Goal: Task Accomplishment & Management: Use online tool/utility

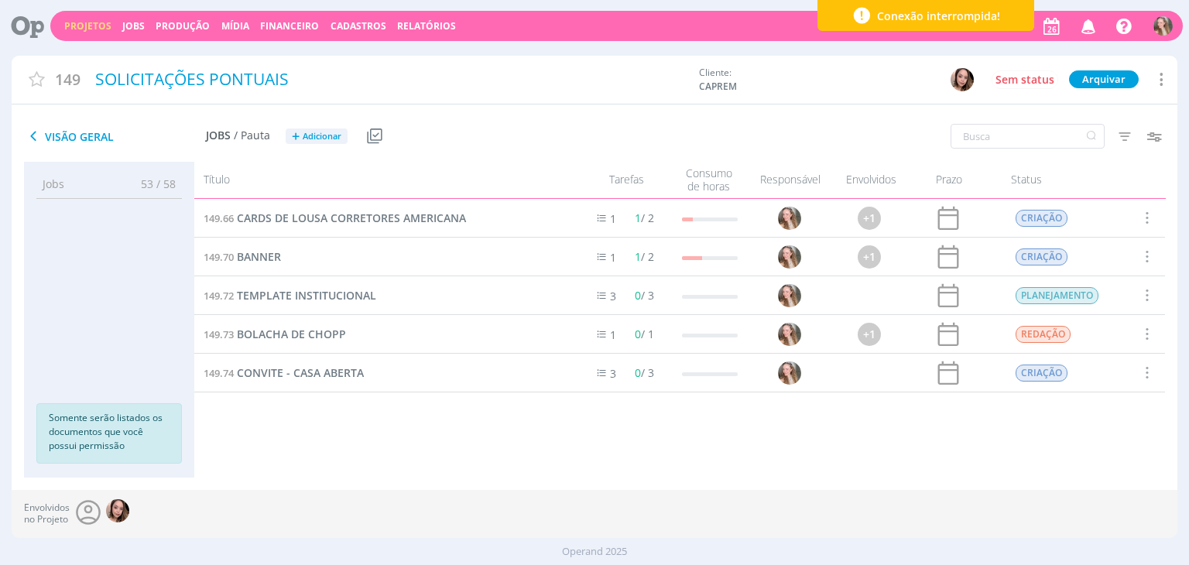
click at [93, 28] on link "Projetos" at bounding box center [87, 25] width 47 height 13
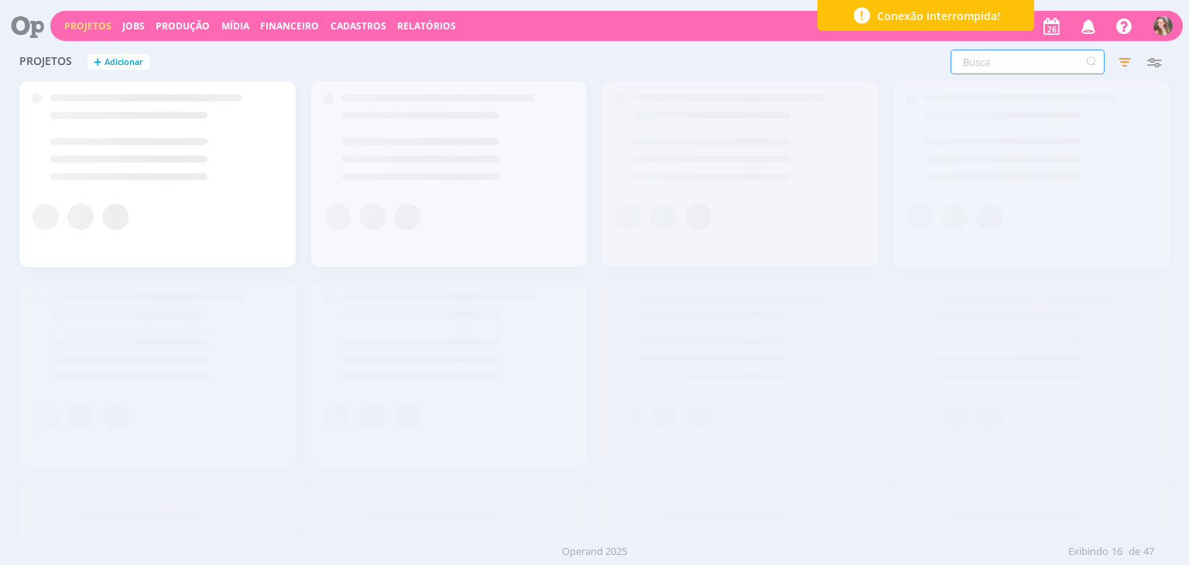
click at [1007, 74] on input "text" at bounding box center [1028, 62] width 154 height 25
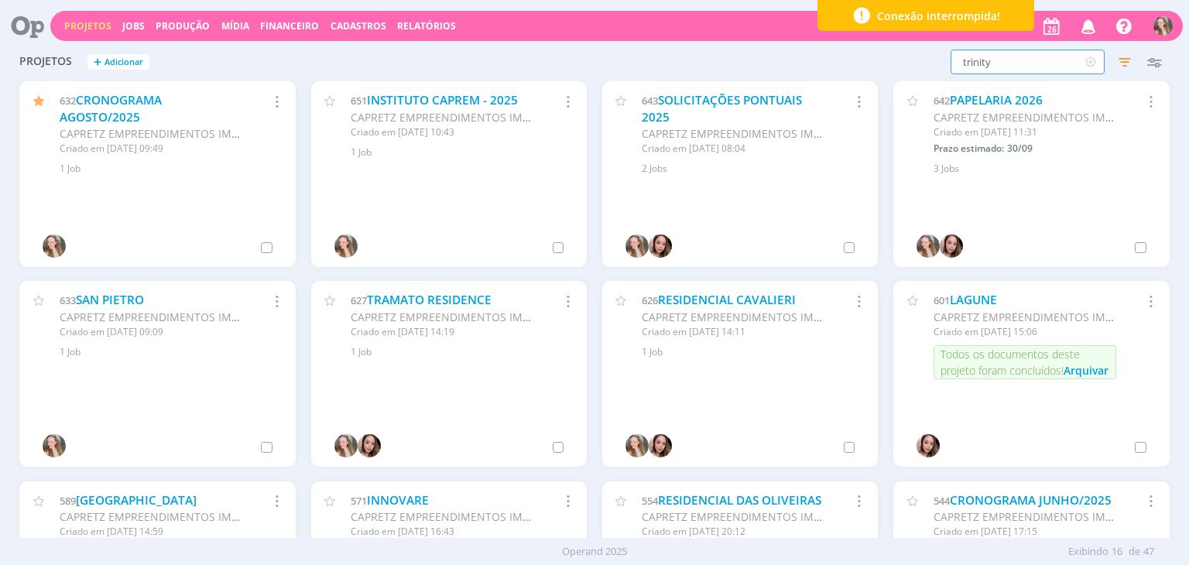
type input "trinity"
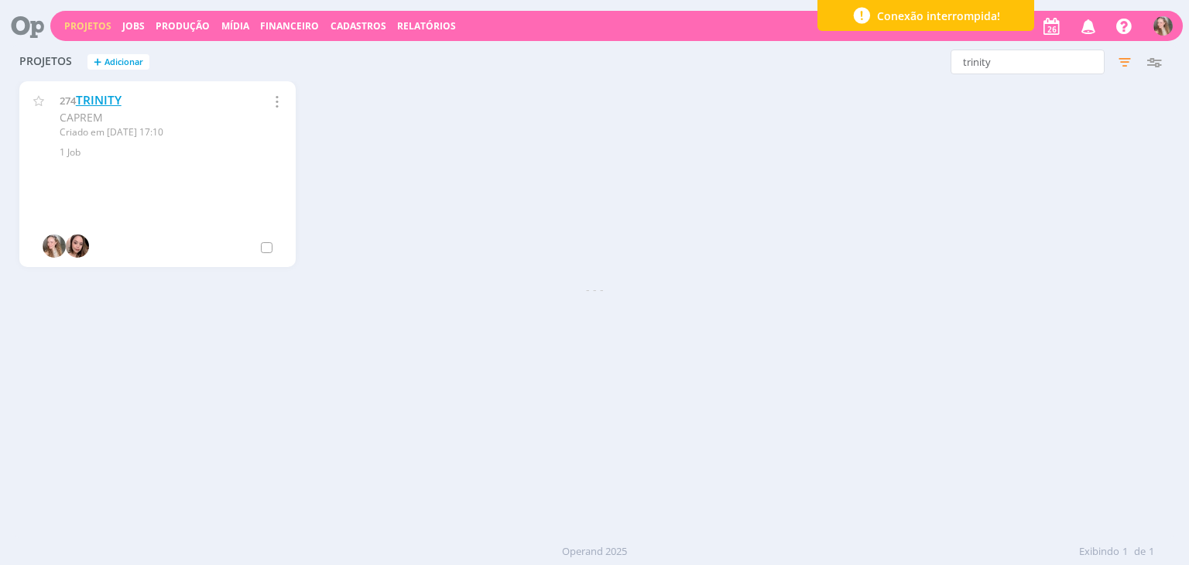
click at [94, 94] on link "TRINITY" at bounding box center [99, 100] width 46 height 16
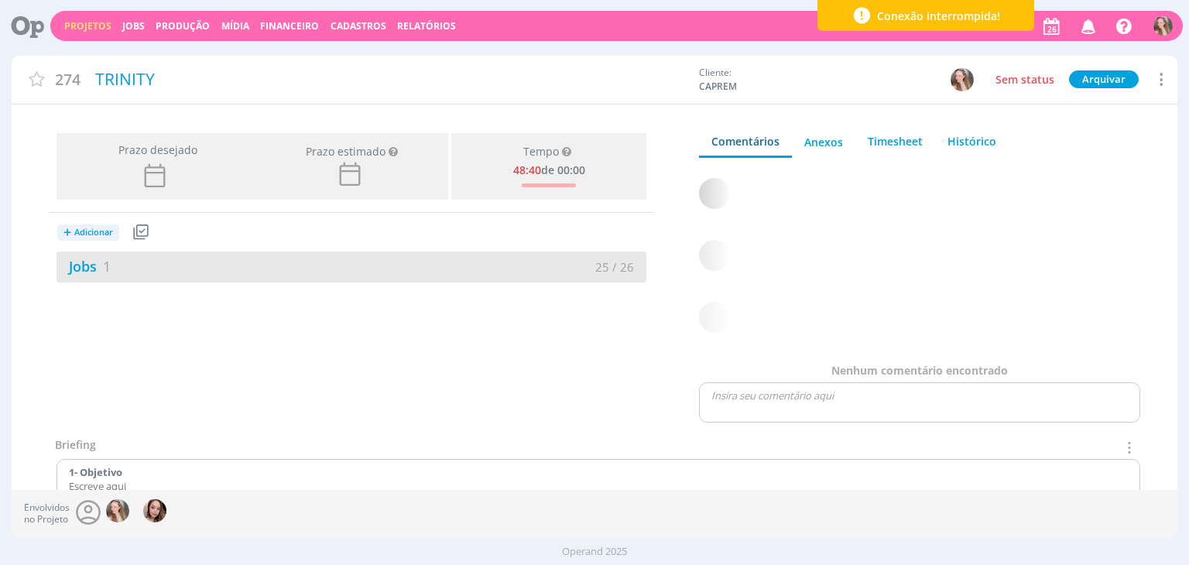
click at [160, 255] on div "Jobs 1 25 / 26" at bounding box center [352, 267] width 590 height 31
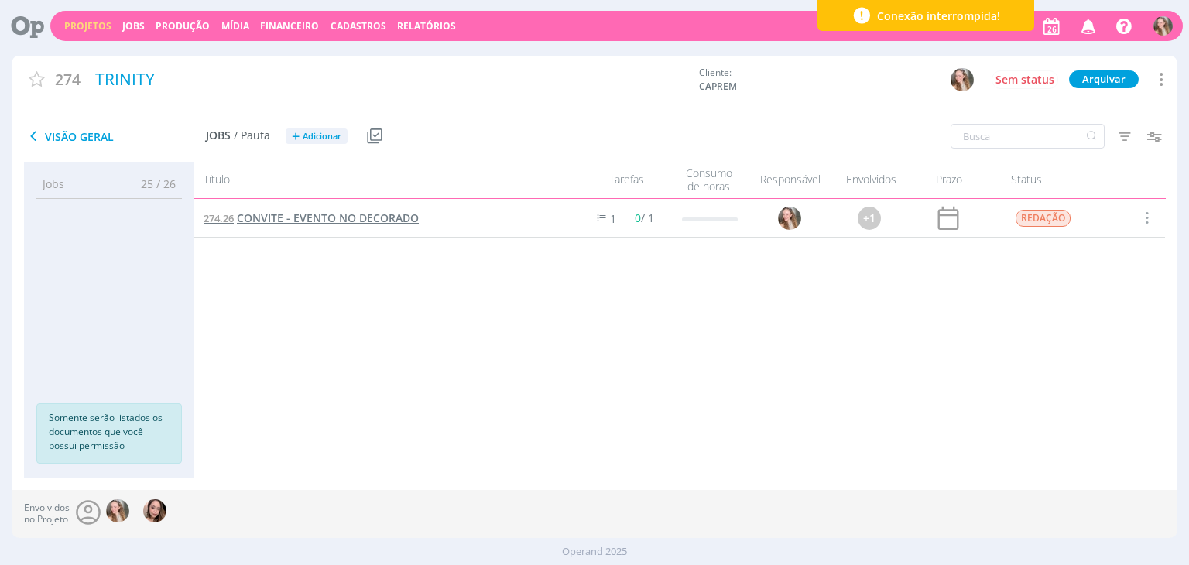
click at [291, 223] on span "CONVITE - EVENTO NO DECORADO" at bounding box center [328, 218] width 182 height 15
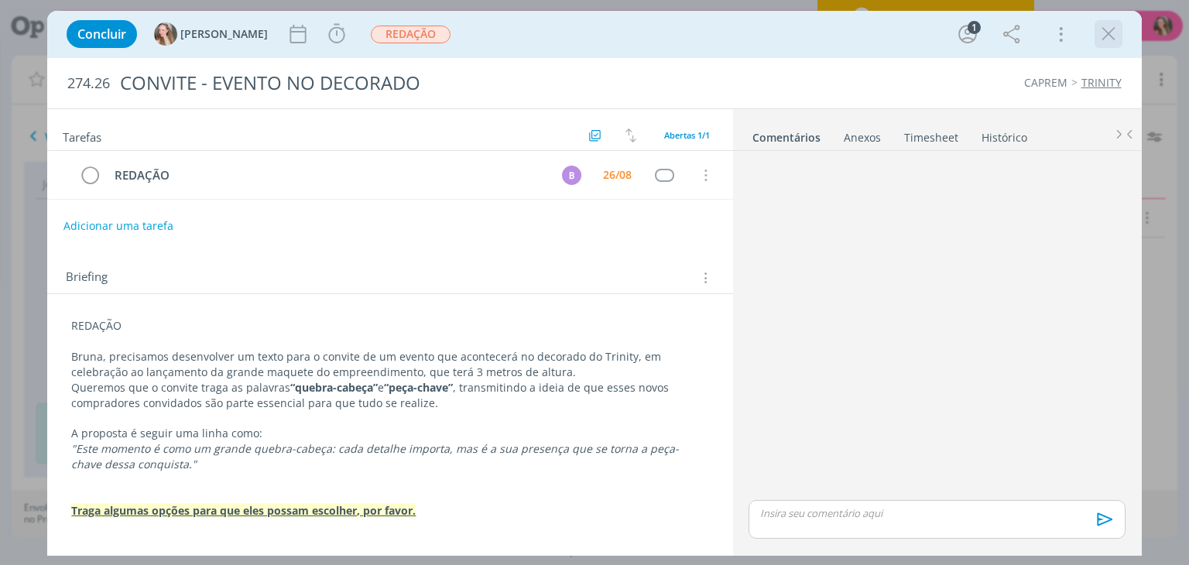
click at [1107, 40] on icon "dialog" at bounding box center [1108, 33] width 23 height 23
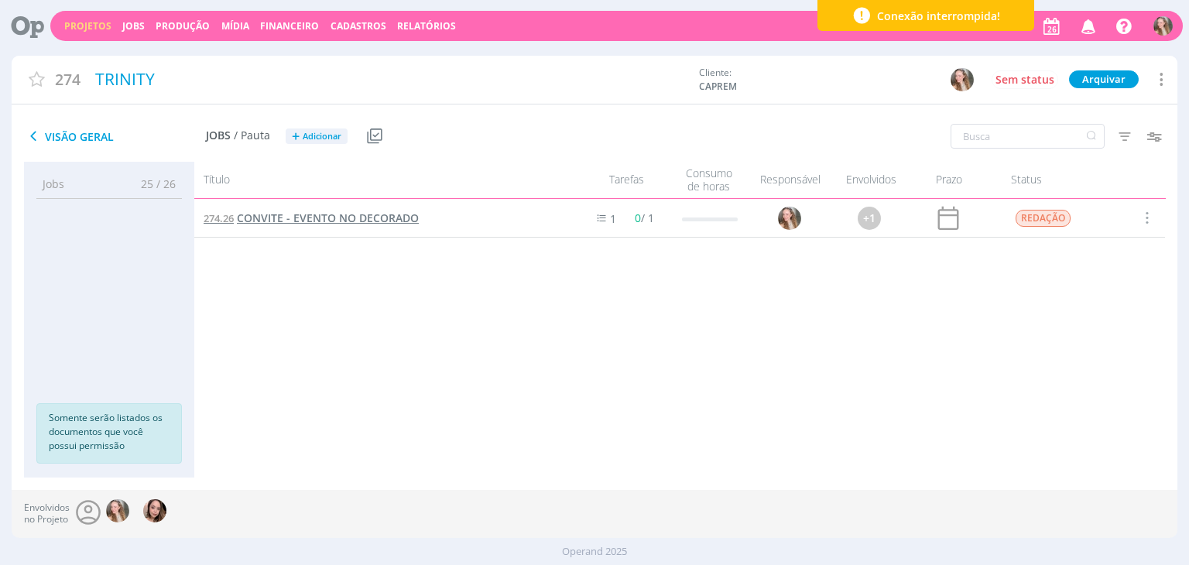
click at [314, 214] on span "CONVITE - EVENTO NO DECORADO" at bounding box center [328, 218] width 182 height 15
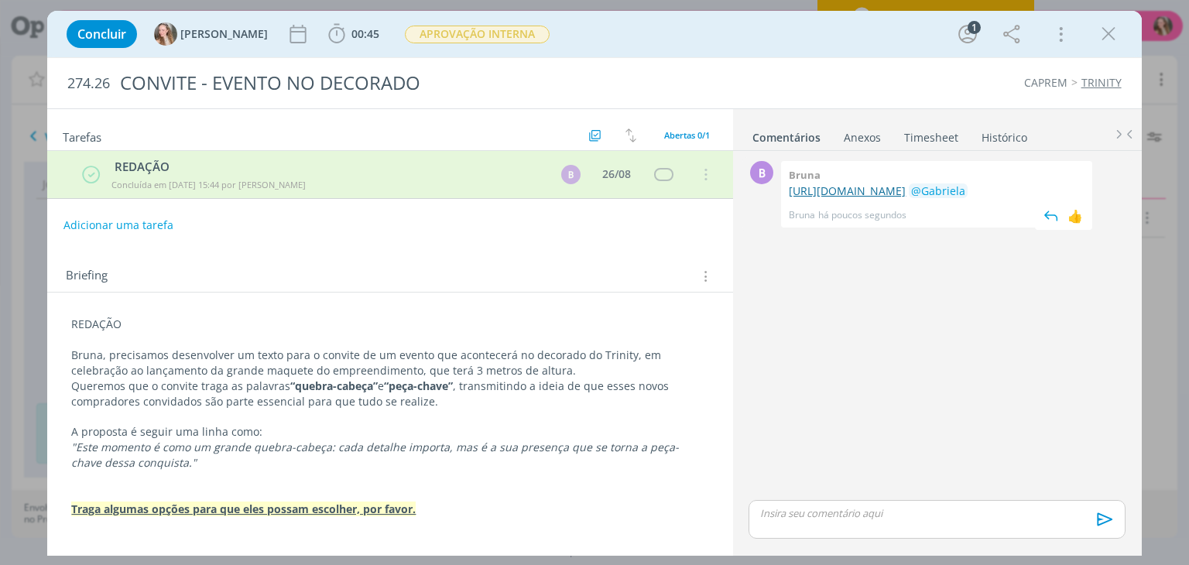
click at [867, 198] on link "[URL][DOMAIN_NAME]" at bounding box center [847, 191] width 117 height 15
click at [148, 224] on button "Adicionar uma tarefa" at bounding box center [118, 224] width 110 height 26
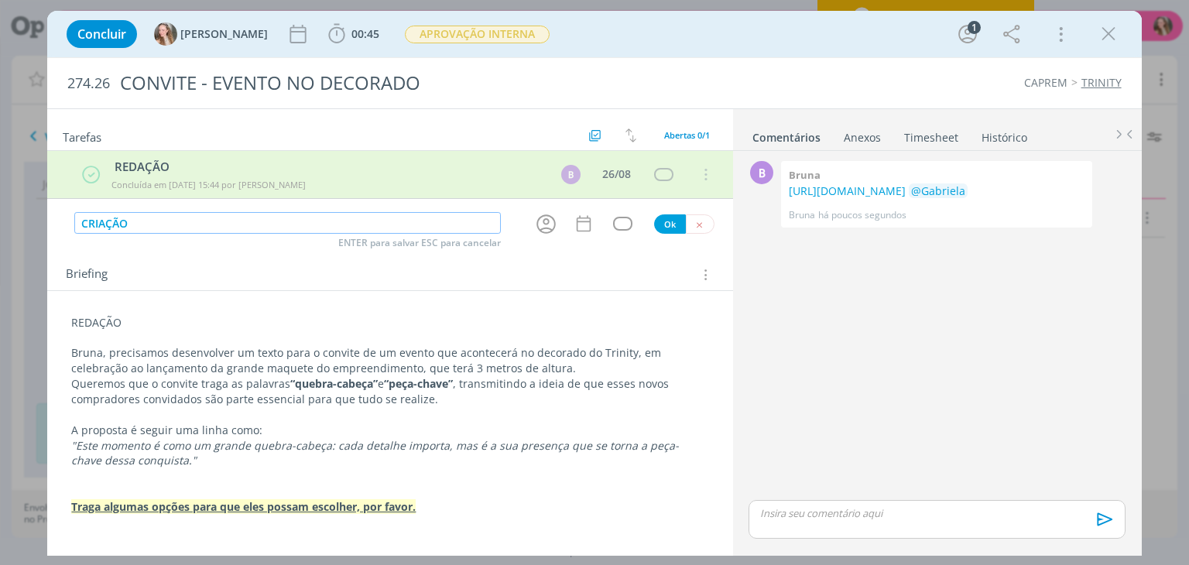
type input "CRIAÇÃO"
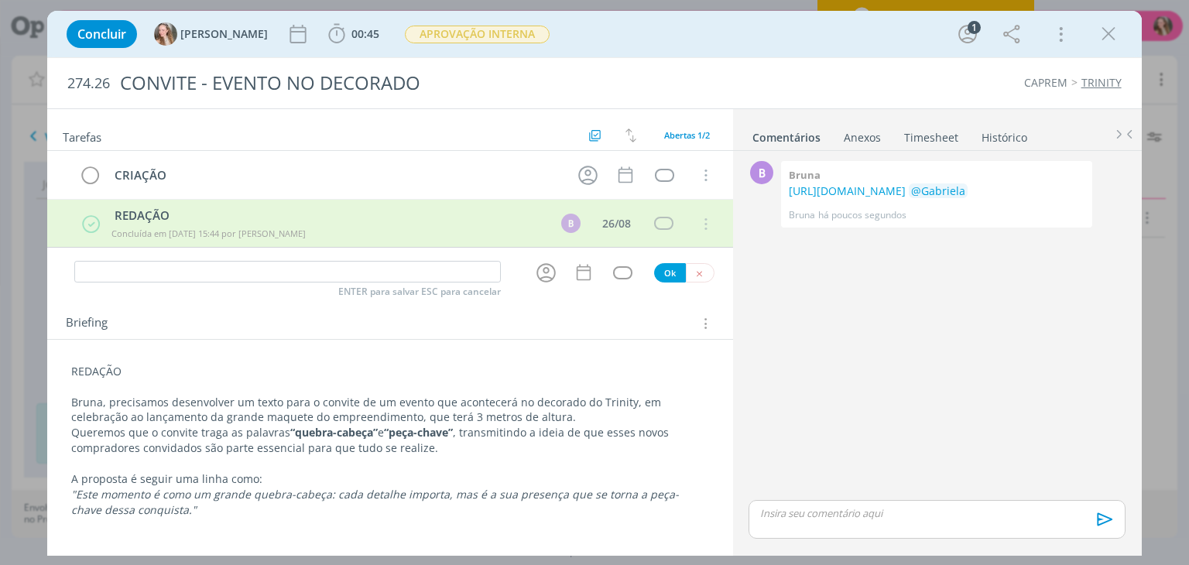
click at [68, 369] on div "REDAÇÃO Bruna, precisamos desenvolver um texto para o convite de um evento que …" at bounding box center [390, 463] width 660 height 211
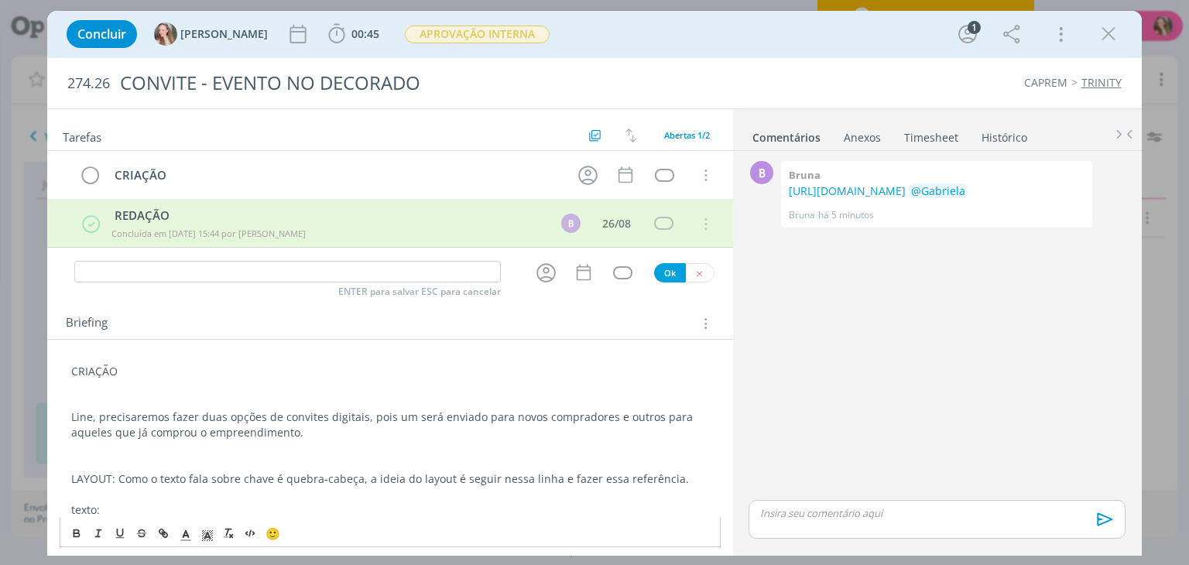
click at [232, 503] on p "texto:" at bounding box center [389, 510] width 637 height 15
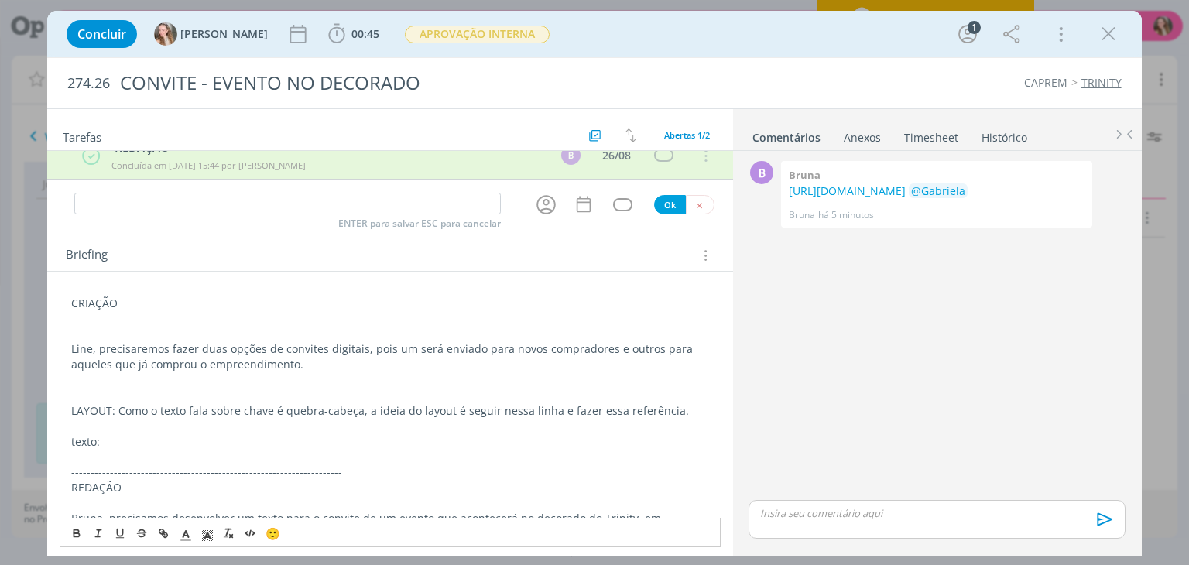
scroll to position [70, 0]
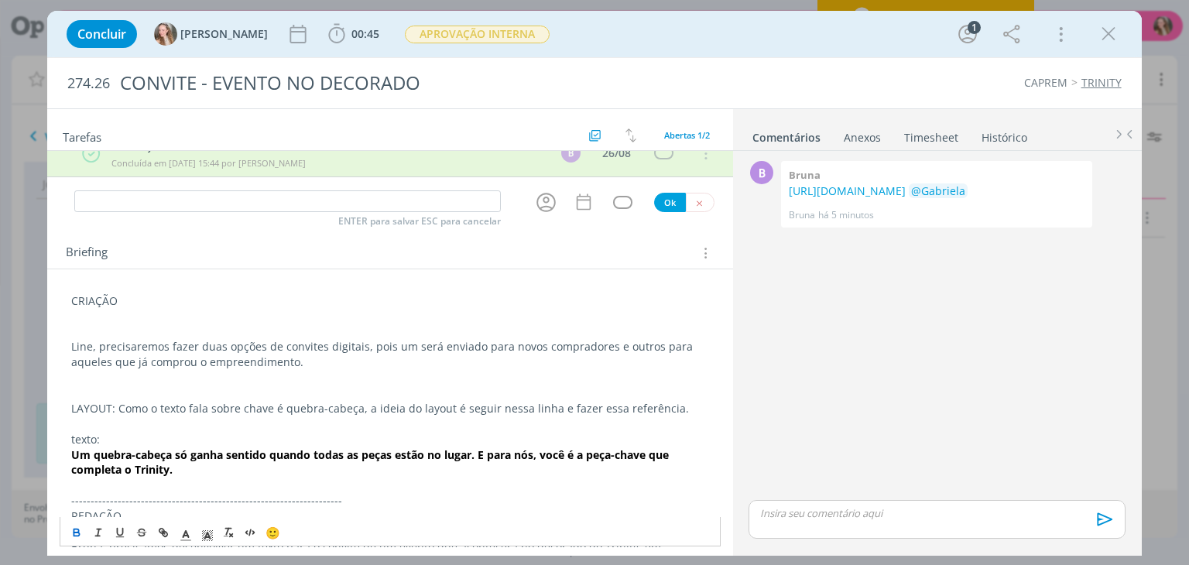
click at [175, 435] on p "texto:" at bounding box center [389, 439] width 637 height 15
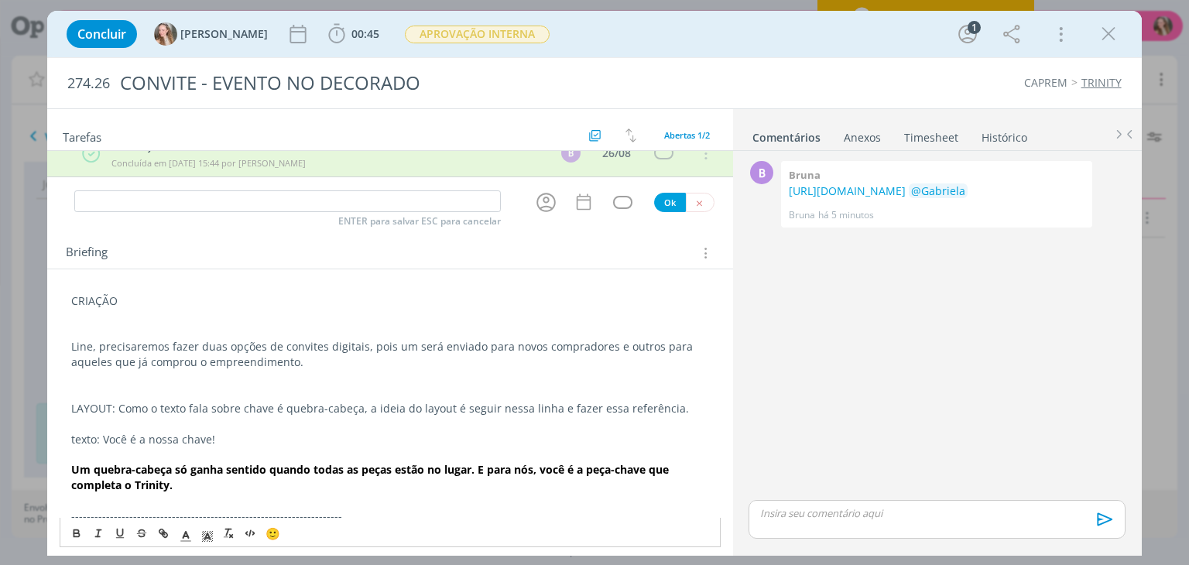
click at [105, 436] on p "texto: Você é a nossa chave!" at bounding box center [389, 439] width 637 height 15
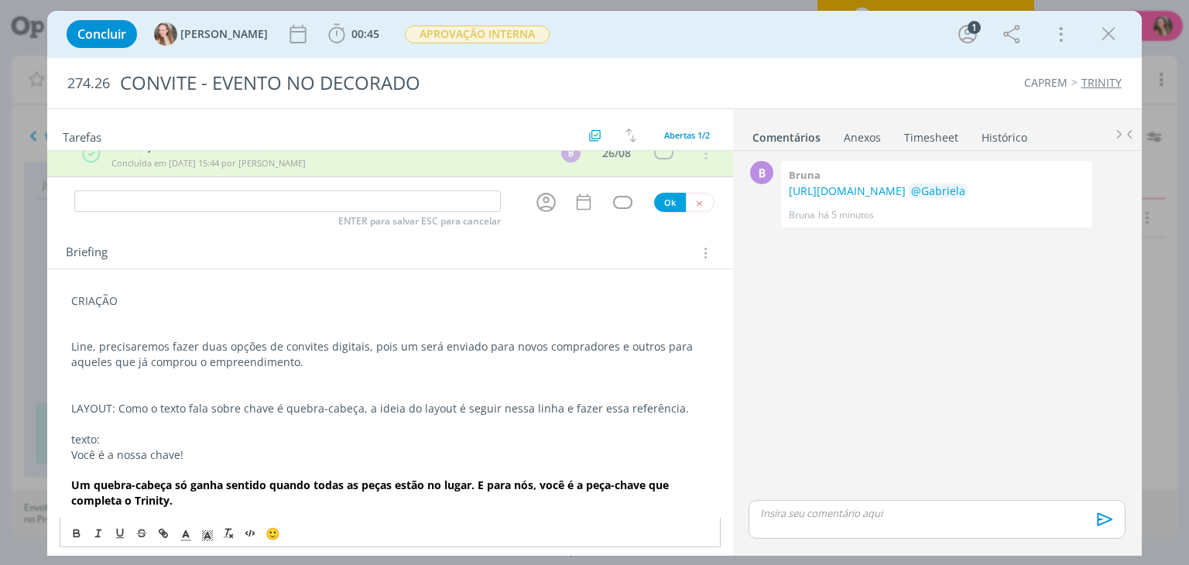
click at [293, 462] on p "dialog" at bounding box center [389, 469] width 637 height 15
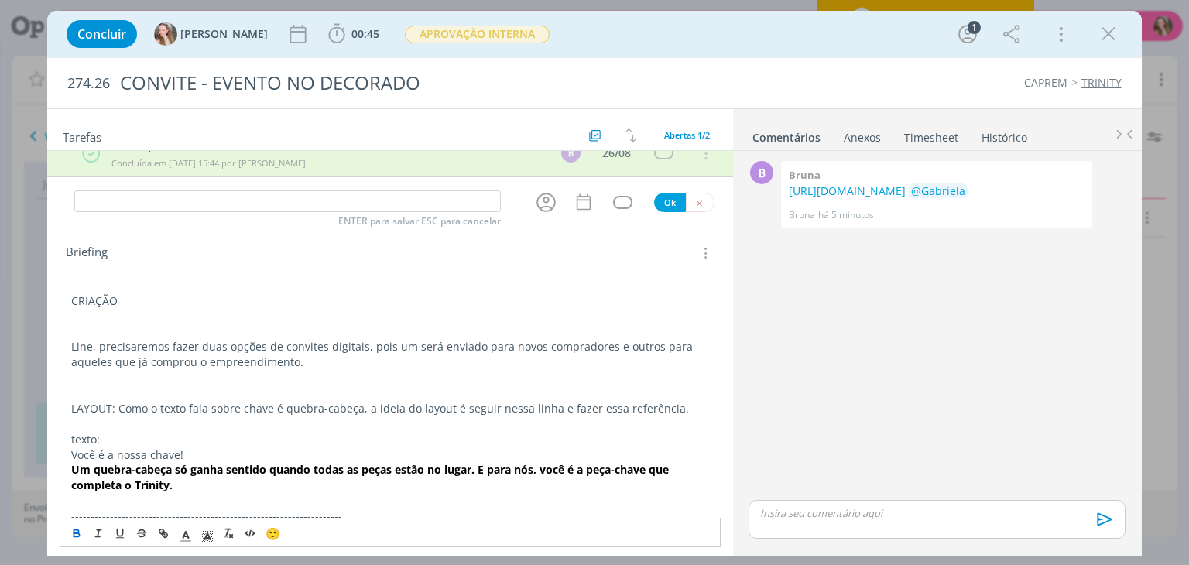
click at [167, 493] on p "dialog" at bounding box center [389, 500] width 637 height 15
click at [177, 483] on p "Um quebra-cabeça só ganha sentido quando todas as peças estão no lugar. E para …" at bounding box center [389, 477] width 637 height 31
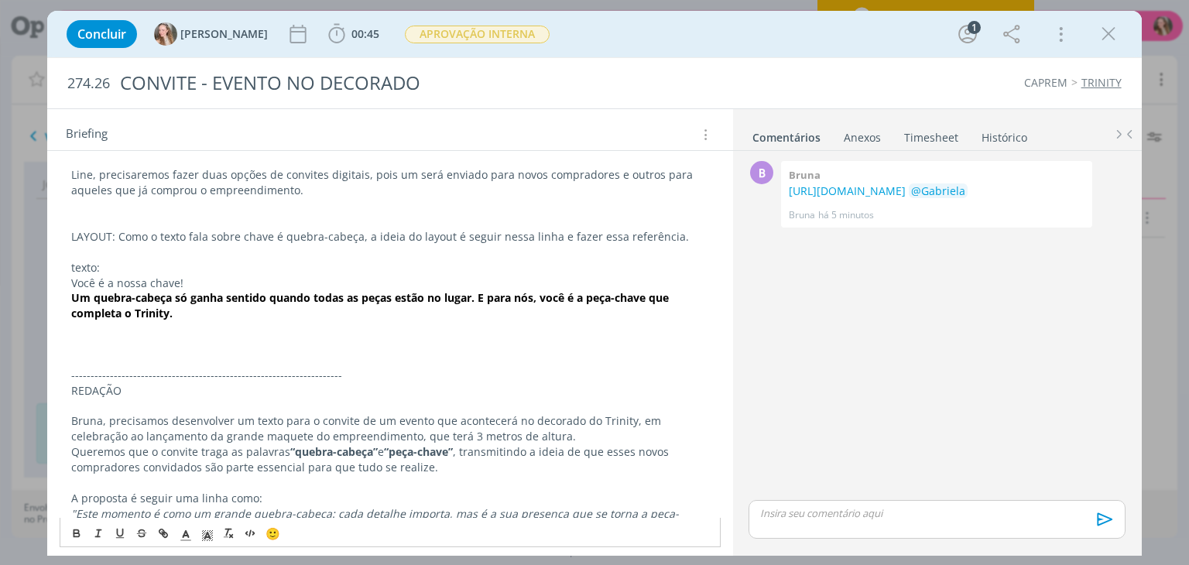
scroll to position [249, 0]
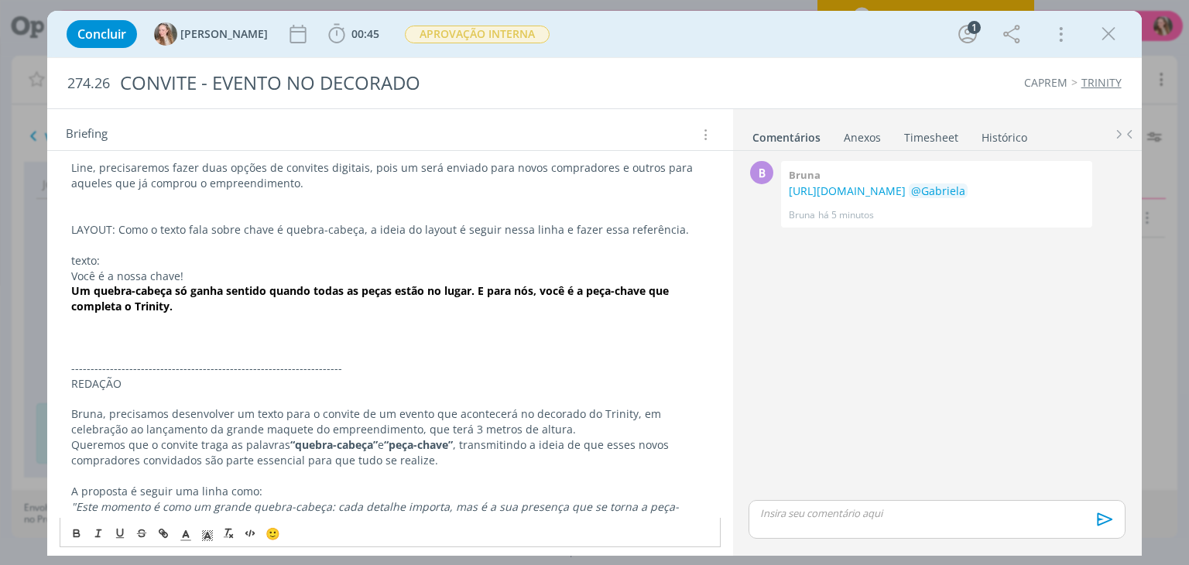
click at [127, 361] on p "----------------------------------------------------------------------" at bounding box center [389, 368] width 637 height 15
click at [111, 349] on p "dialog" at bounding box center [389, 352] width 637 height 15
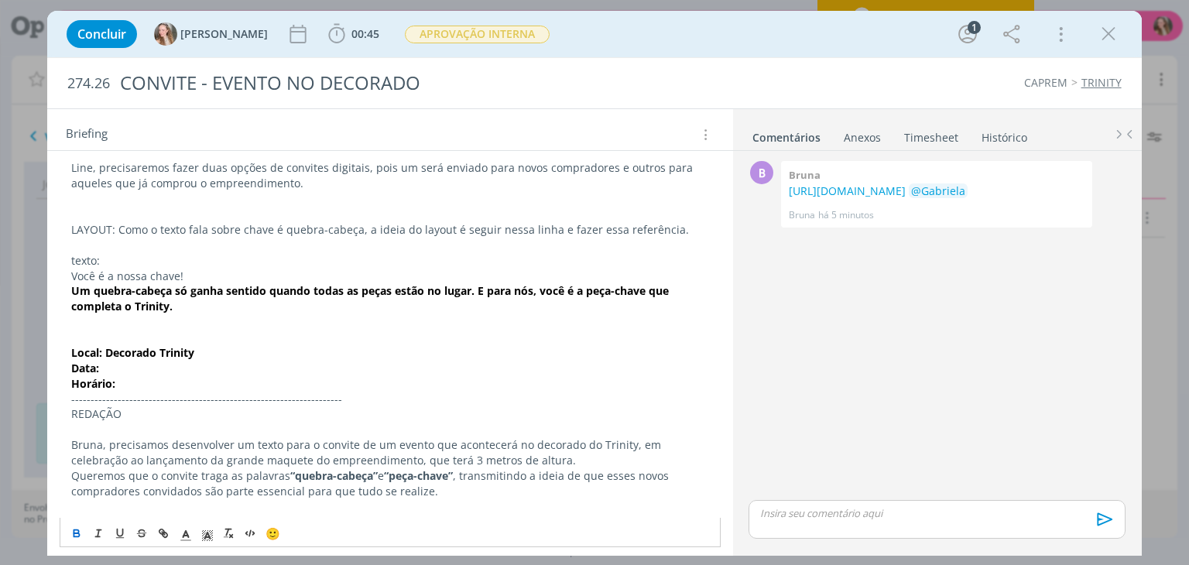
click at [139, 366] on p "Data:" at bounding box center [389, 368] width 637 height 15
drag, startPoint x: 202, startPoint y: 356, endPoint x: 108, endPoint y: 354, distance: 94.5
click at [108, 354] on p "Local: Decorado Trinity" at bounding box center [389, 352] width 637 height 15
click at [127, 365] on p "Data:" at bounding box center [389, 368] width 637 height 15
click at [133, 376] on p "Horário:" at bounding box center [389, 383] width 637 height 15
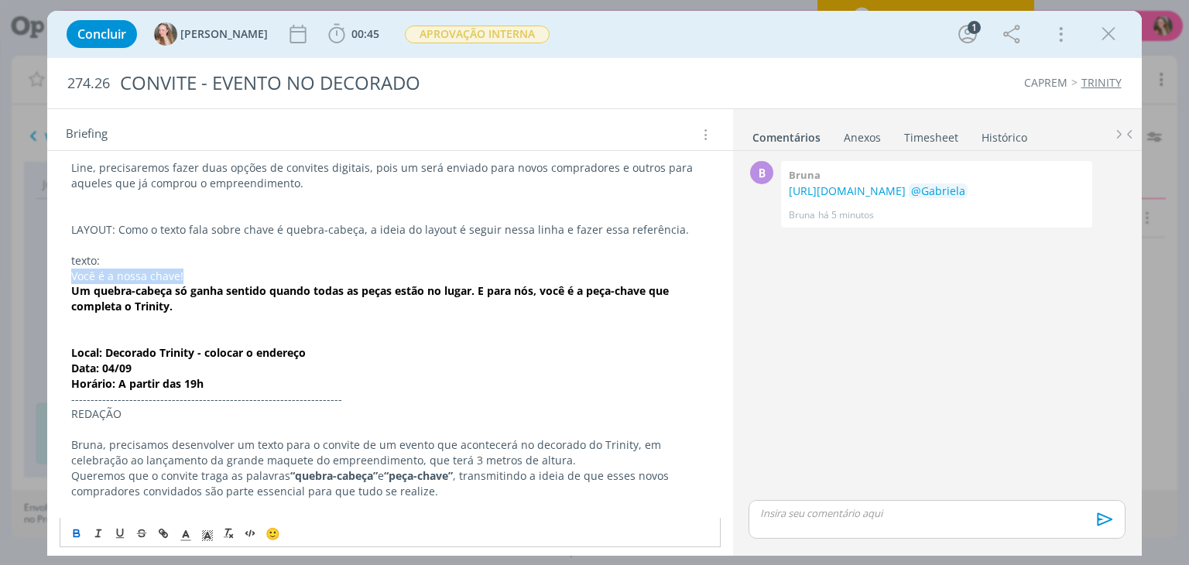
drag, startPoint x: 192, startPoint y: 276, endPoint x: 63, endPoint y: 280, distance: 129.4
click at [63, 280] on div "CRIAÇÃO Line, precisaremos fazer duas opções de convites digitais, pois um será…" at bounding box center [390, 360] width 660 height 503
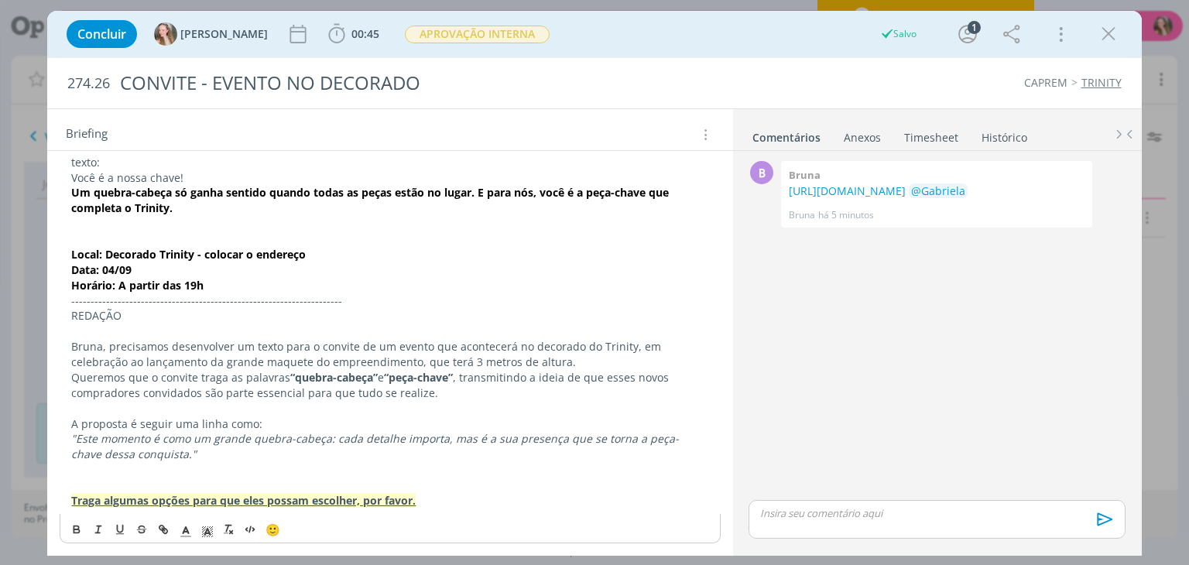
click at [77, 540] on div "CRIAÇÃO Line, precisaremos fazer duas opções de convites digitais, pois um será…" at bounding box center [390, 277] width 660 height 533
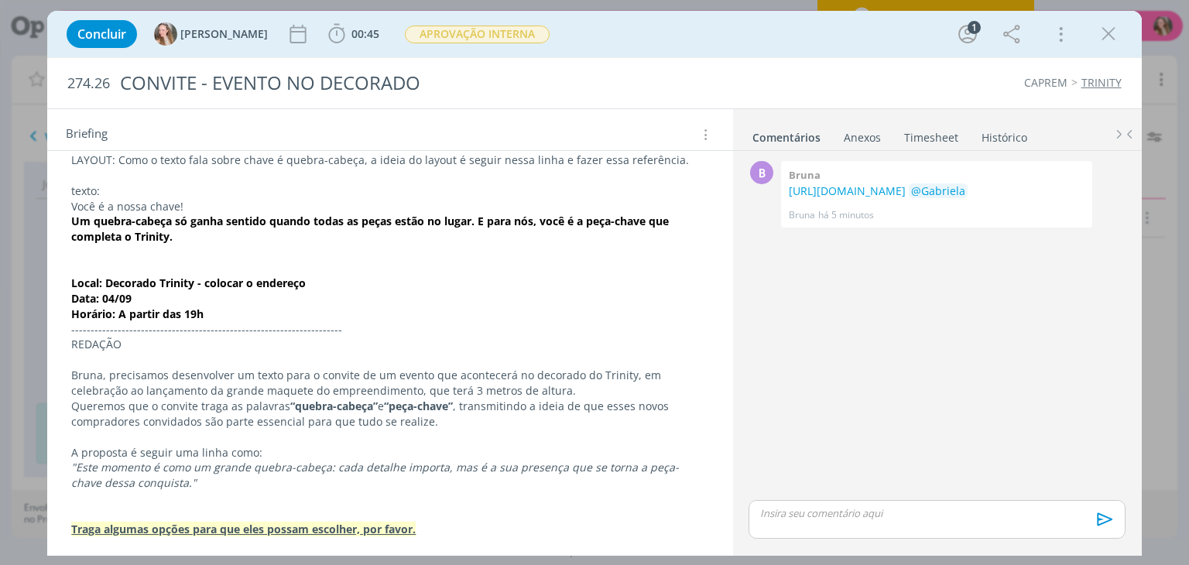
click at [232, 297] on p "Data: 04/09" at bounding box center [389, 298] width 637 height 15
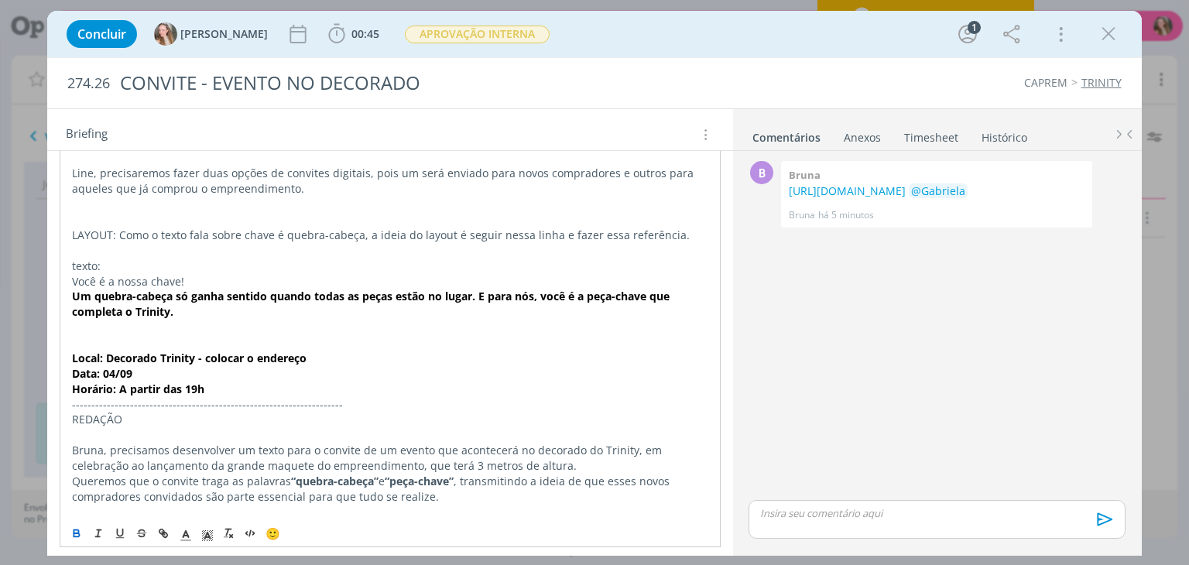
click at [190, 261] on p "texto:" at bounding box center [390, 266] width 636 height 15
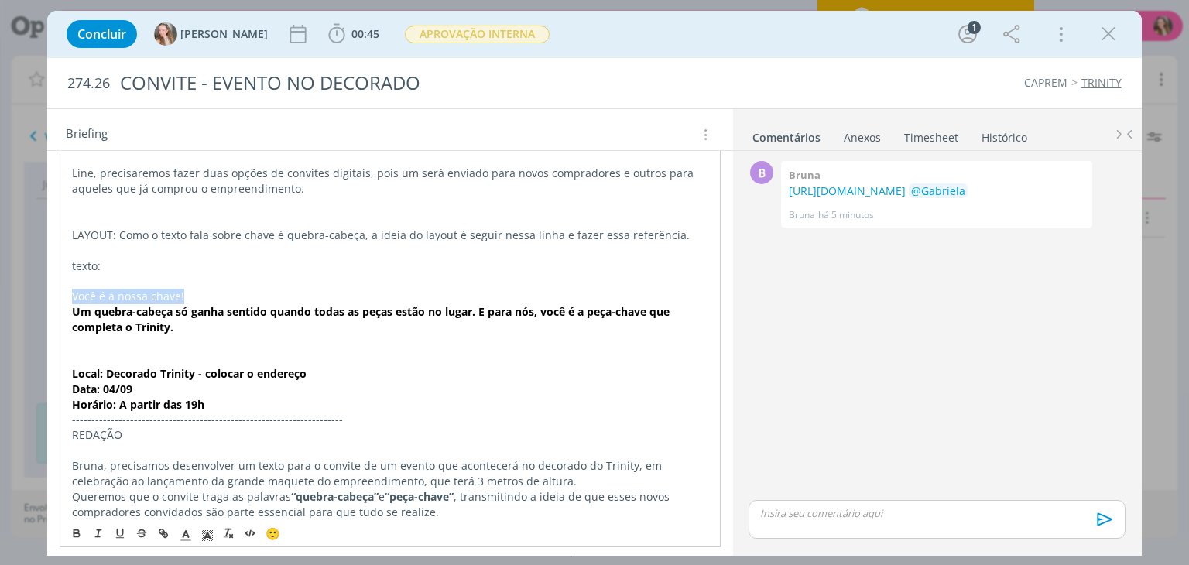
drag, startPoint x: 190, startPoint y: 291, endPoint x: 64, endPoint y: 297, distance: 125.6
click at [64, 297] on div "CRIAÇÃO Line, precisaremos fazer duas opções de convites digitais, pois um será…" at bounding box center [390, 374] width 660 height 520
click at [77, 537] on icon "dialog" at bounding box center [76, 534] width 5 height 3
click at [242, 388] on p "Data: 04/09" at bounding box center [390, 389] width 636 height 15
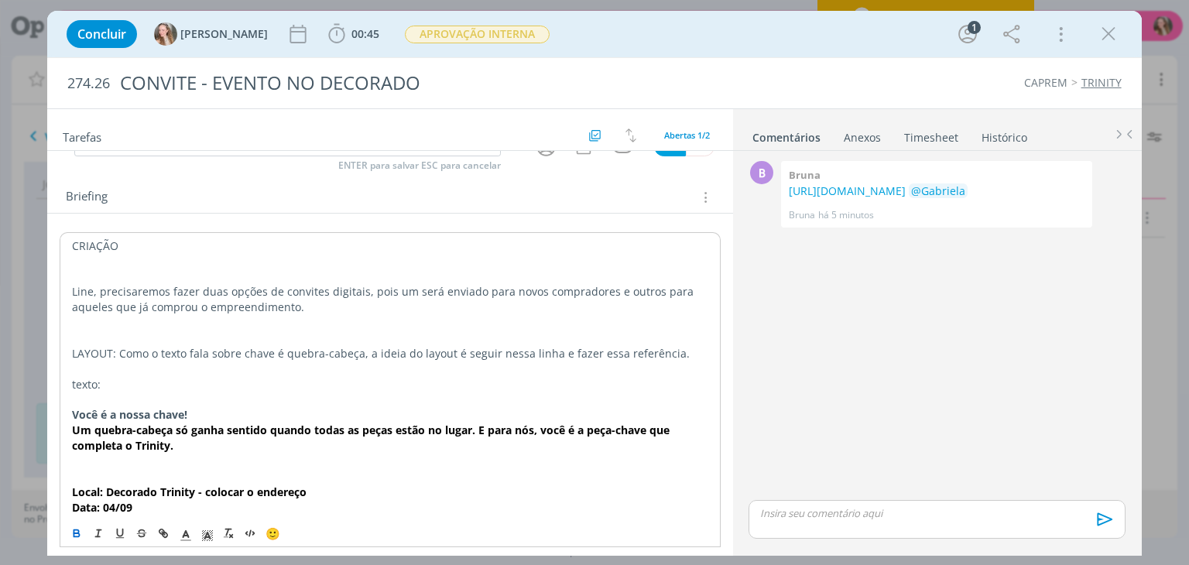
scroll to position [124, 0]
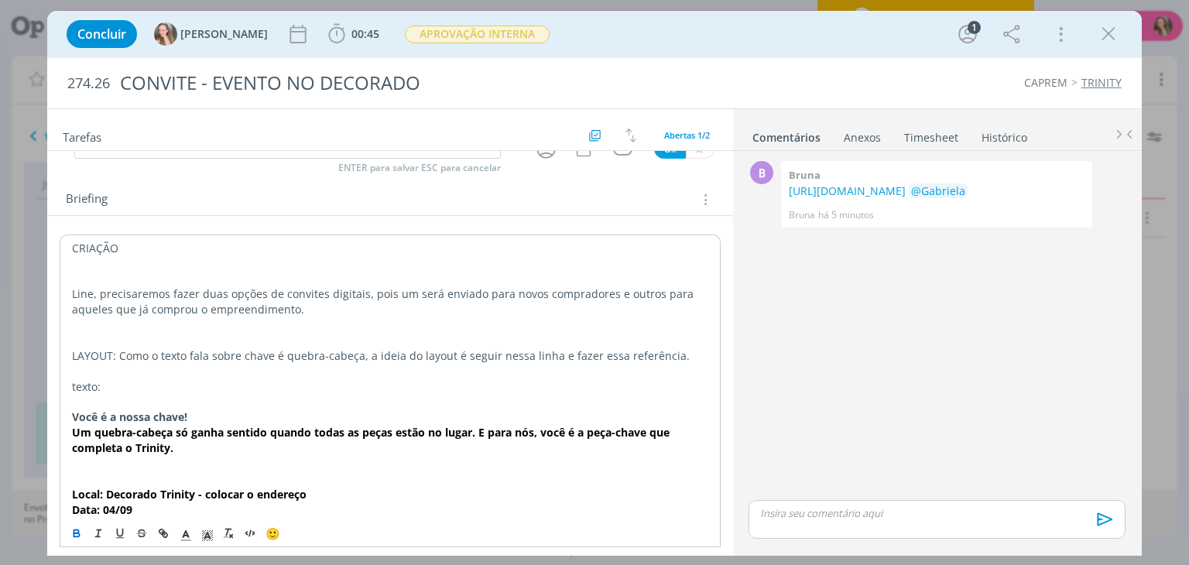
click at [68, 398] on div "CRIAÇÃO Line, precisaremos fazer duas opções de convites digitais, pois um será…" at bounding box center [390, 495] width 660 height 520
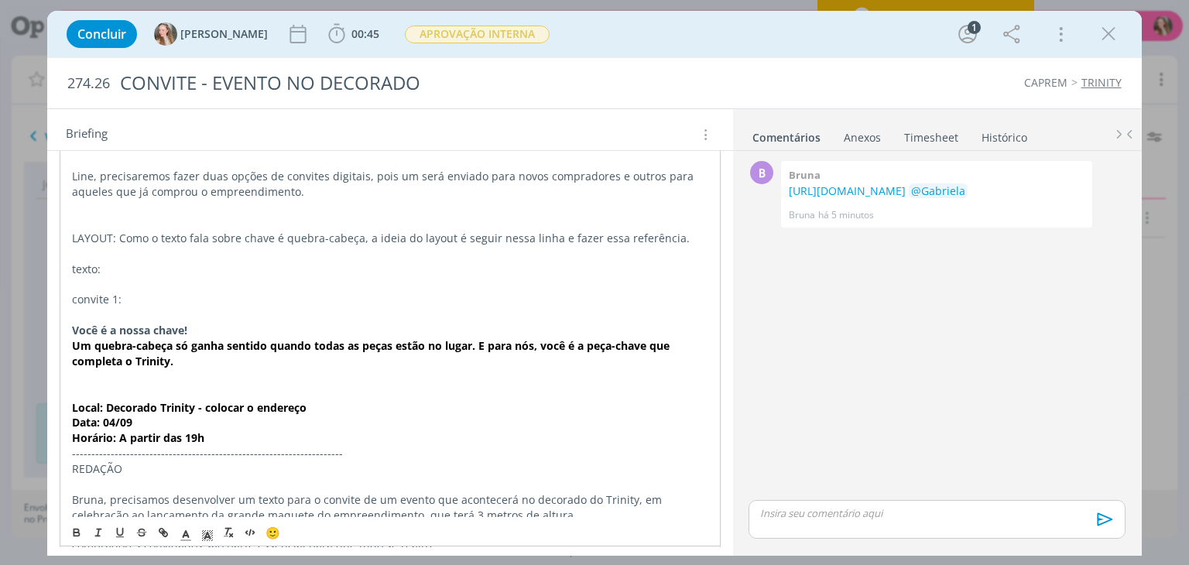
scroll to position [251, 0]
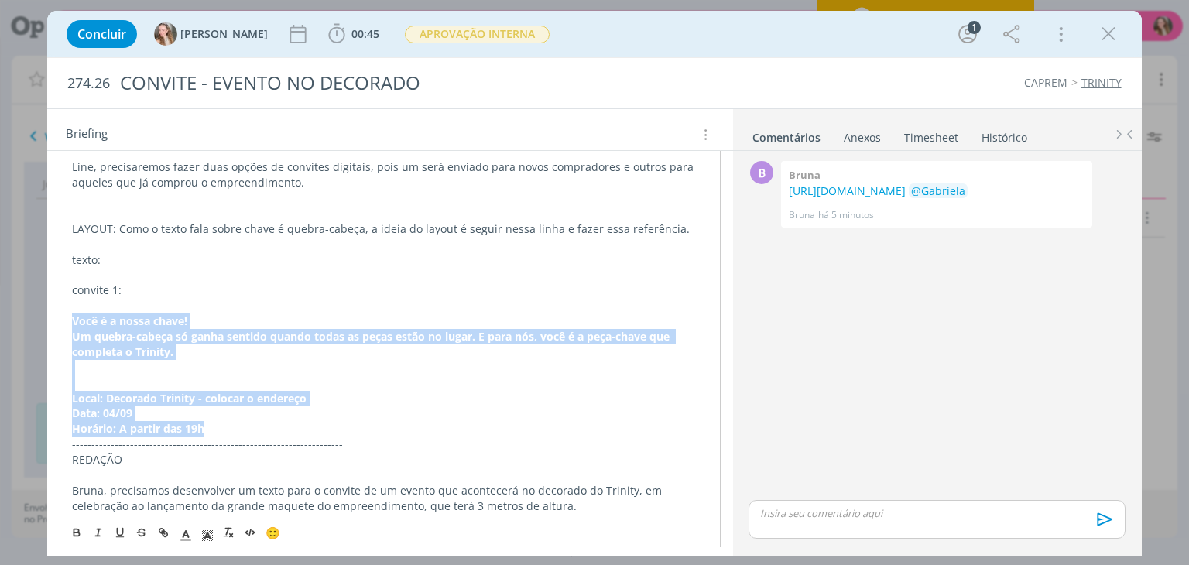
drag, startPoint x: 217, startPoint y: 425, endPoint x: 70, endPoint y: 316, distance: 182.6
click at [70, 316] on div "CRIAÇÃO Line, precisaremos fazer duas opções de convites digitais, pois um será…" at bounding box center [390, 383] width 660 height 551
copy div "Você é a nossa chave! Um quebra-cabeça só ganha sentido quando todas as peças e…"
click at [232, 424] on p "Horário: A partir das 19h" at bounding box center [390, 428] width 636 height 15
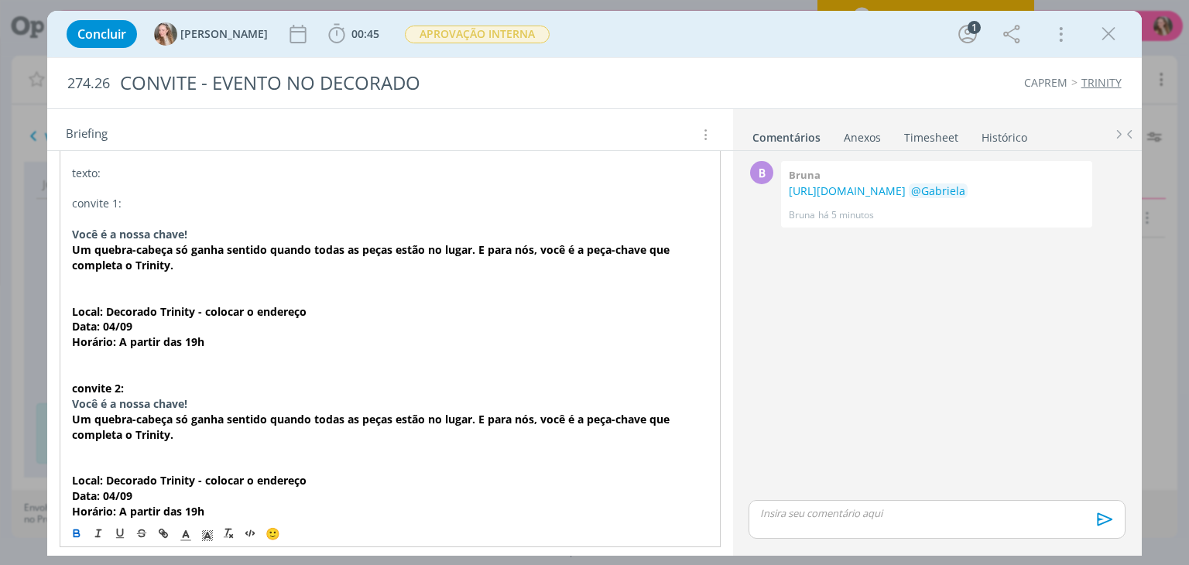
scroll to position [334, 0]
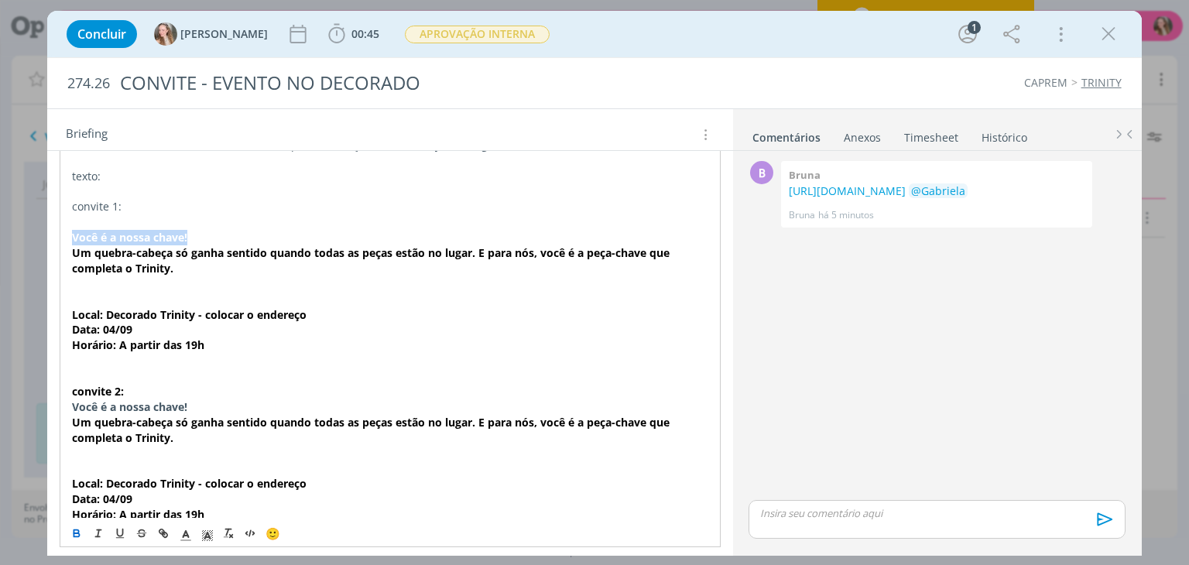
drag, startPoint x: 189, startPoint y: 236, endPoint x: 43, endPoint y: 238, distance: 146.4
click at [43, 238] on div "Concluir [PERSON_NAME] 00:45 Iniciar Apontar Data * [DATE] Horas * 00:00 Tarefa…" at bounding box center [594, 282] width 1189 height 565
drag, startPoint x: 124, startPoint y: 209, endPoint x: 56, endPoint y: 214, distance: 68.3
click at [56, 214] on div "CRIAÇÃO Line, precisaremos fazer duas opções de convites digitais, pois um será…" at bounding box center [389, 392] width 685 height 774
click at [119, 209] on p "convite 1:" at bounding box center [390, 206] width 636 height 15
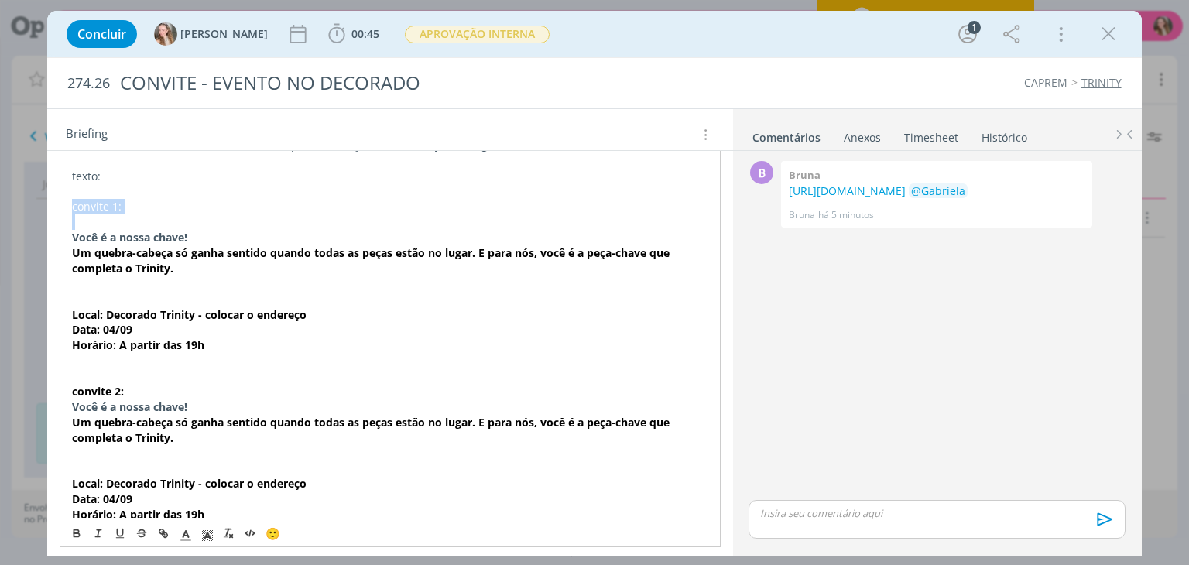
drag, startPoint x: 119, startPoint y: 209, endPoint x: 64, endPoint y: 208, distance: 55.0
click at [64, 208] on div "CRIAÇÃO Line, precisaremos fazer duas opções de convites digitais, pois um será…" at bounding box center [390, 383] width 660 height 719
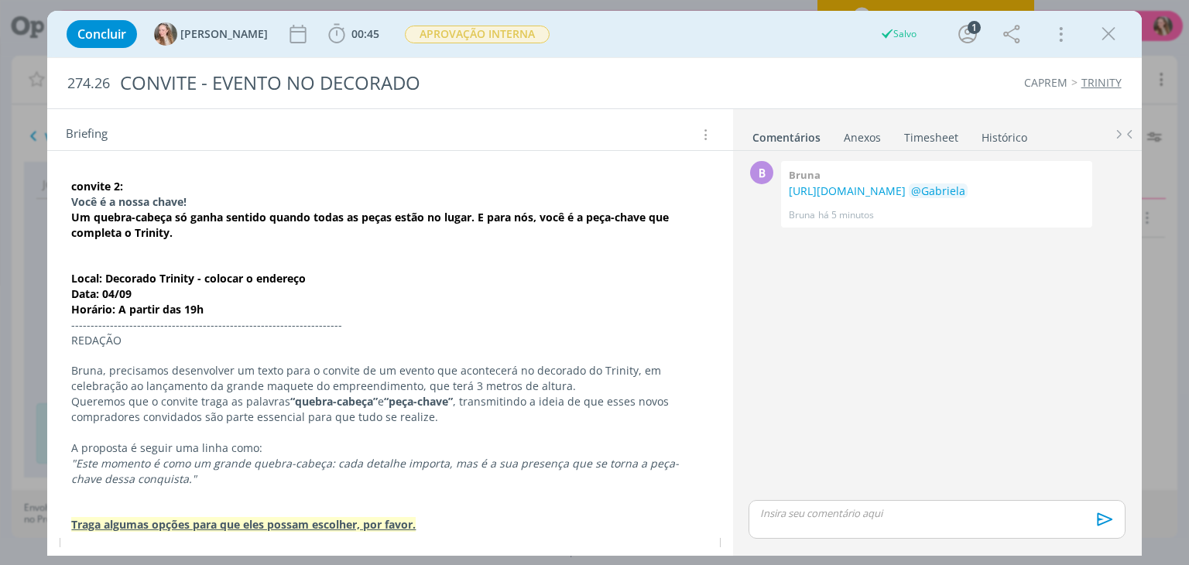
scroll to position [564, 0]
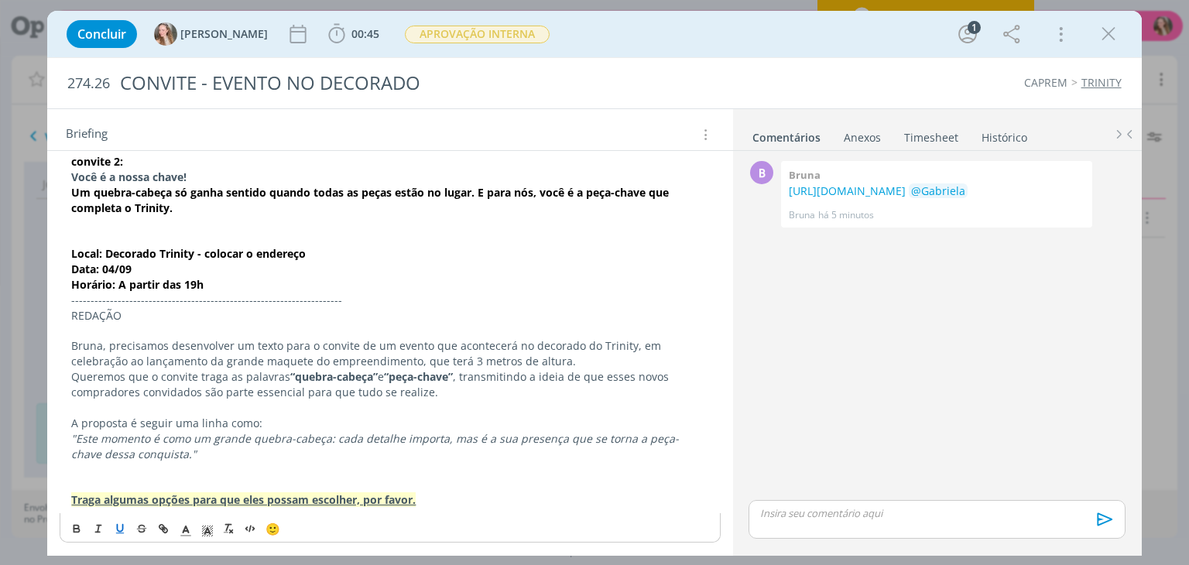
click at [119, 524] on icon "dialog" at bounding box center [120, 529] width 12 height 12
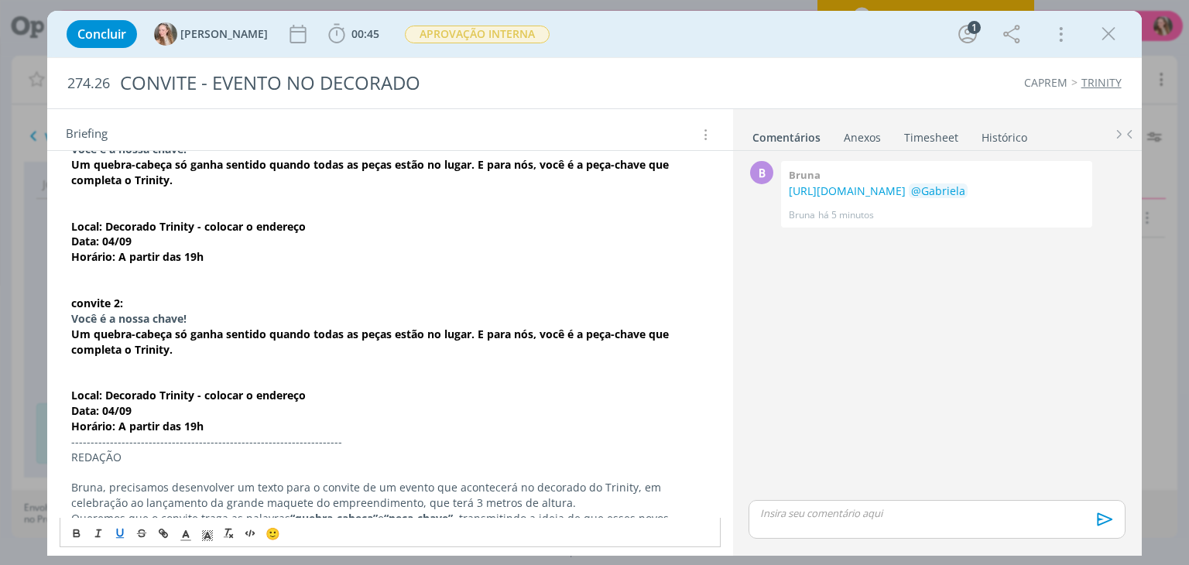
scroll to position [372, 0]
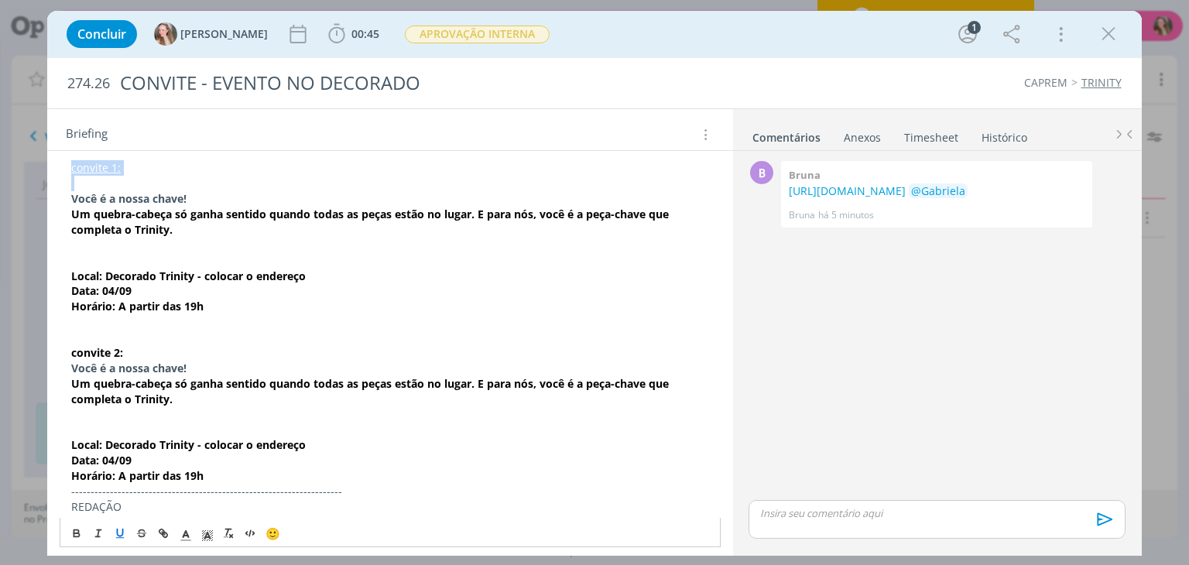
drag, startPoint x: 130, startPoint y: 354, endPoint x: 74, endPoint y: 350, distance: 56.7
click at [74, 350] on p "convite 2:" at bounding box center [389, 352] width 637 height 15
click at [118, 532] on icon "dialog" at bounding box center [120, 533] width 5 height 7
click at [149, 355] on p "convite 2:" at bounding box center [389, 352] width 637 height 15
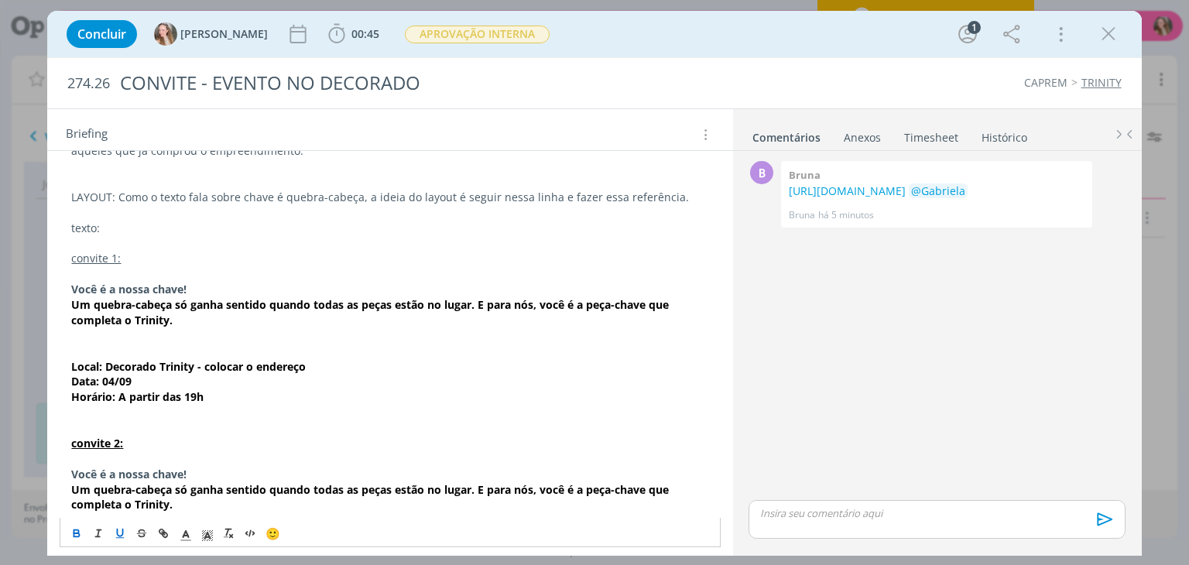
scroll to position [282, 0]
click at [163, 348] on p "dialog" at bounding box center [389, 351] width 637 height 15
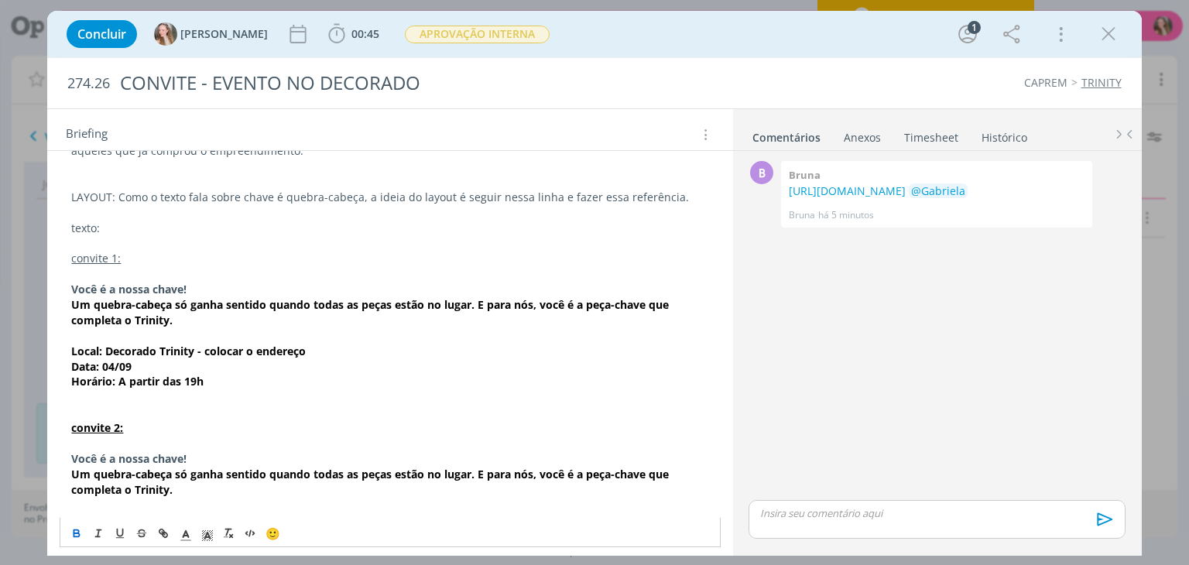
scroll to position [401, 0]
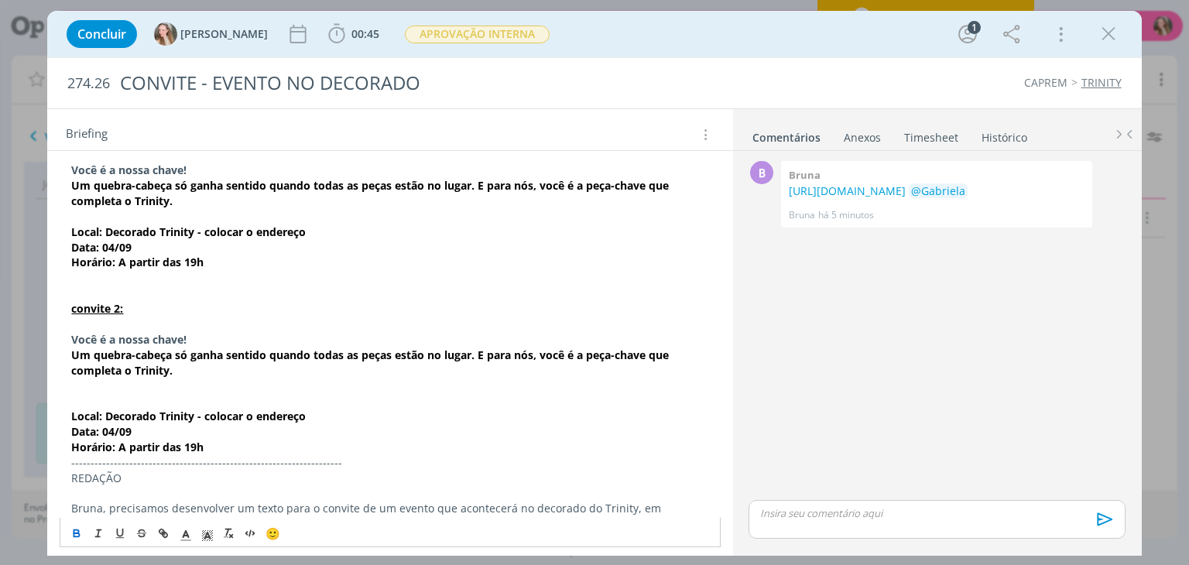
click at [70, 399] on div "CRIAÇÃO Line, precisaremos fazer duas opções de convites digitais, pois um será…" at bounding box center [390, 316] width 660 height 719
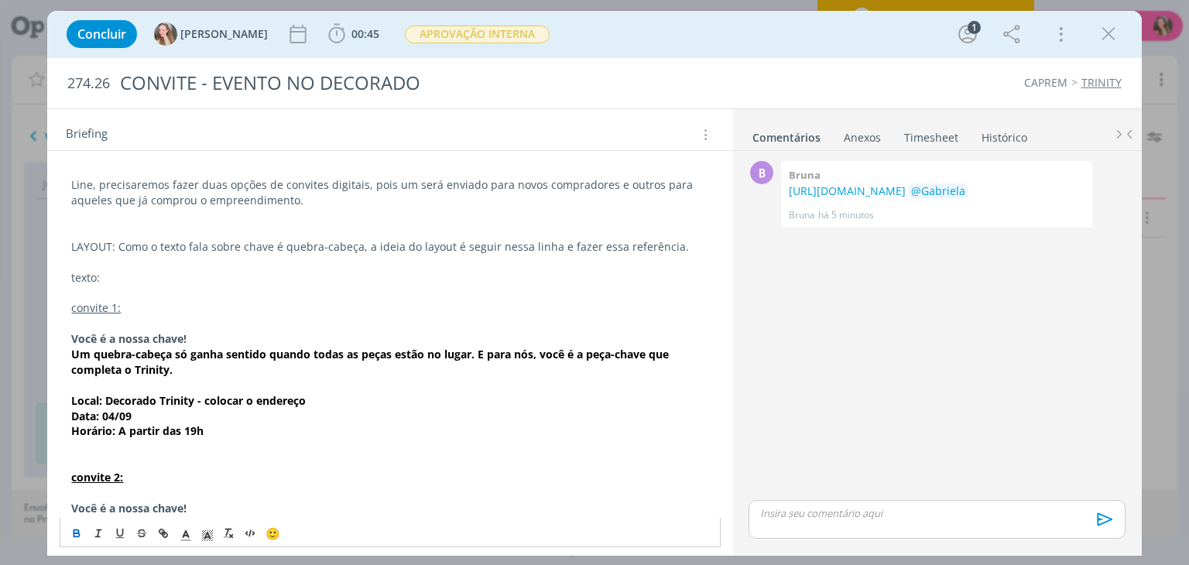
scroll to position [231, 0]
drag, startPoint x: 108, startPoint y: 278, endPoint x: 75, endPoint y: 273, distance: 32.9
click at [75, 273] on p "texto:" at bounding box center [389, 279] width 637 height 15
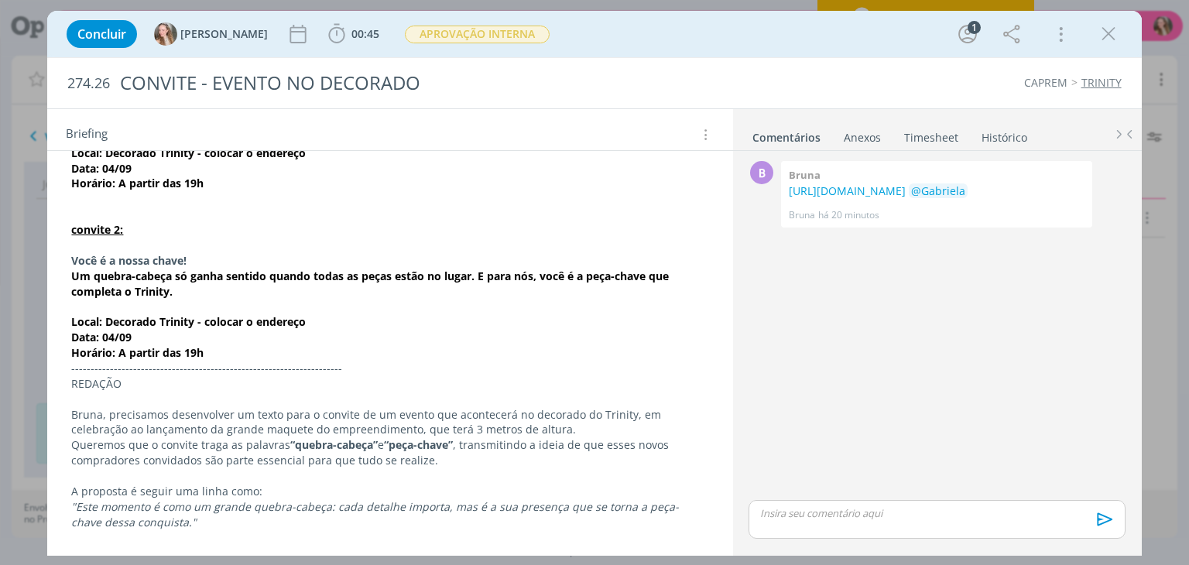
scroll to position [481, 0]
click at [209, 289] on p "Um quebra-cabeça só ganha sentido quando todas as peças estão no lugar. E para …" at bounding box center [389, 283] width 637 height 31
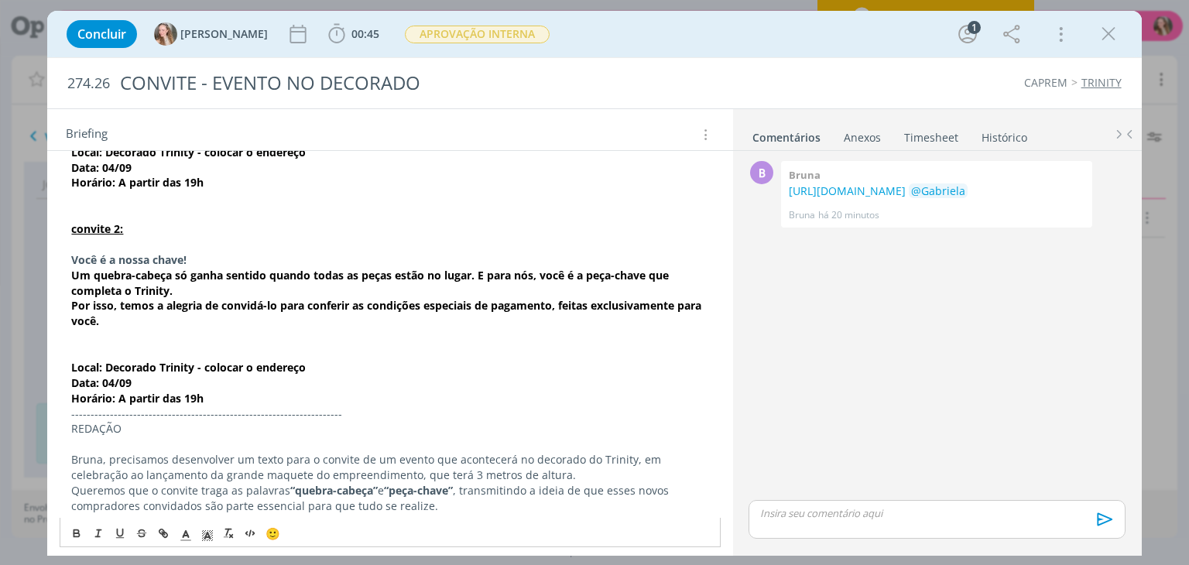
click at [209, 289] on p "Um quebra-cabeça só ganha sentido quando todas as peças estão no lugar. E para …" at bounding box center [389, 283] width 637 height 31
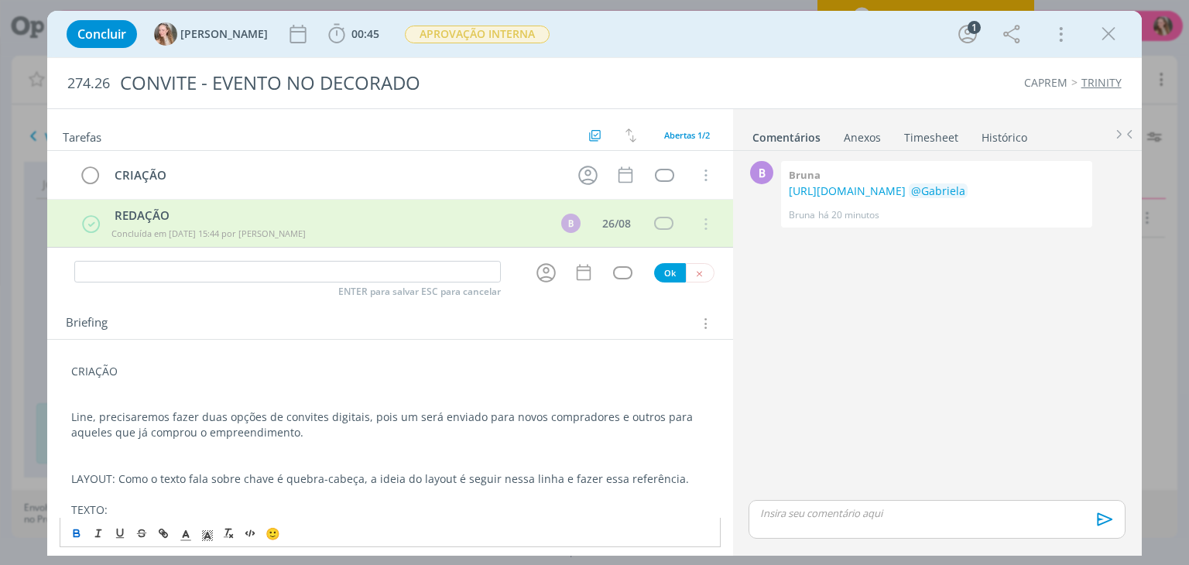
scroll to position [0, 0]
click at [576, 170] on icon "dialog" at bounding box center [588, 175] width 24 height 24
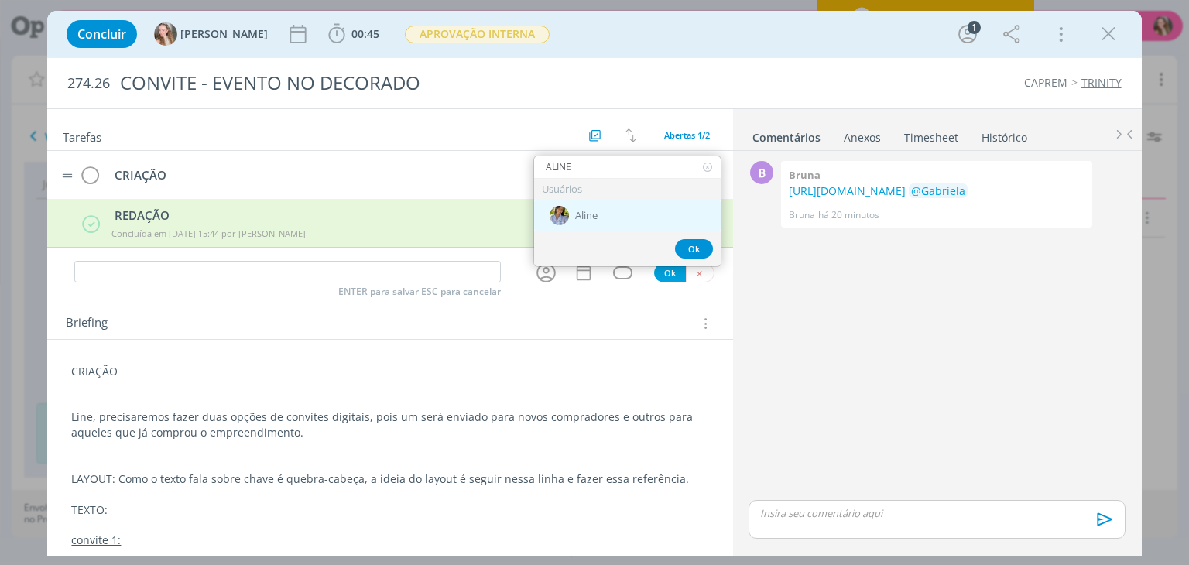
type input "ALINE"
click at [585, 214] on span "Aline" at bounding box center [586, 216] width 22 height 12
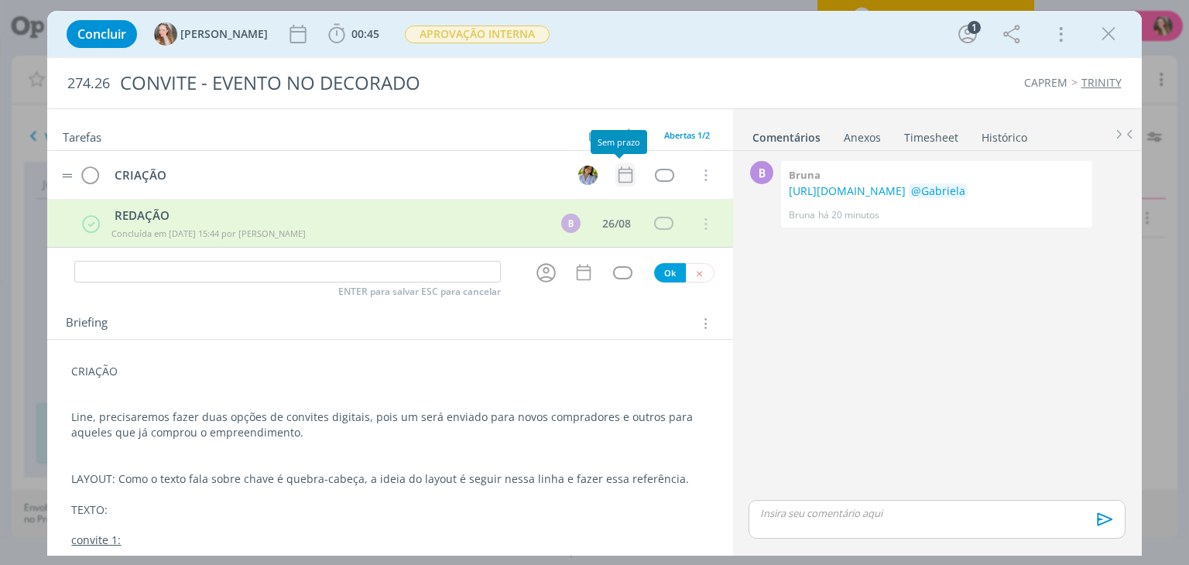
click at [623, 177] on icon "dialog" at bounding box center [626, 175] width 20 height 20
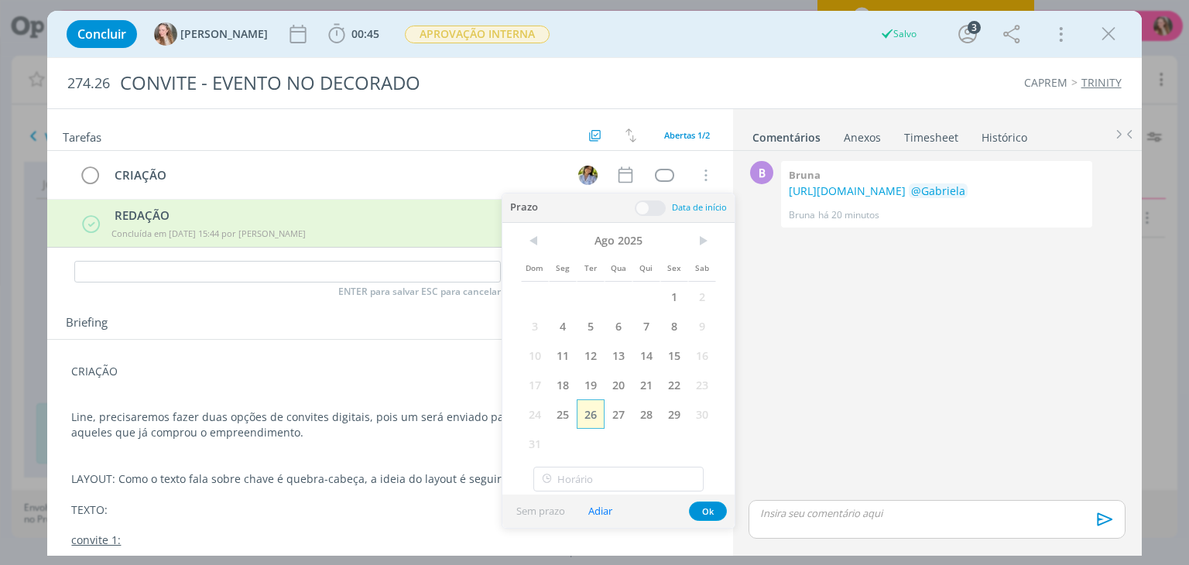
click at [592, 411] on span "26" at bounding box center [591, 414] width 28 height 29
click at [708, 496] on div "Sem prazo Adiar Ok" at bounding box center [619, 511] width 232 height 33
click at [706, 509] on button "Ok" at bounding box center [708, 511] width 38 height 19
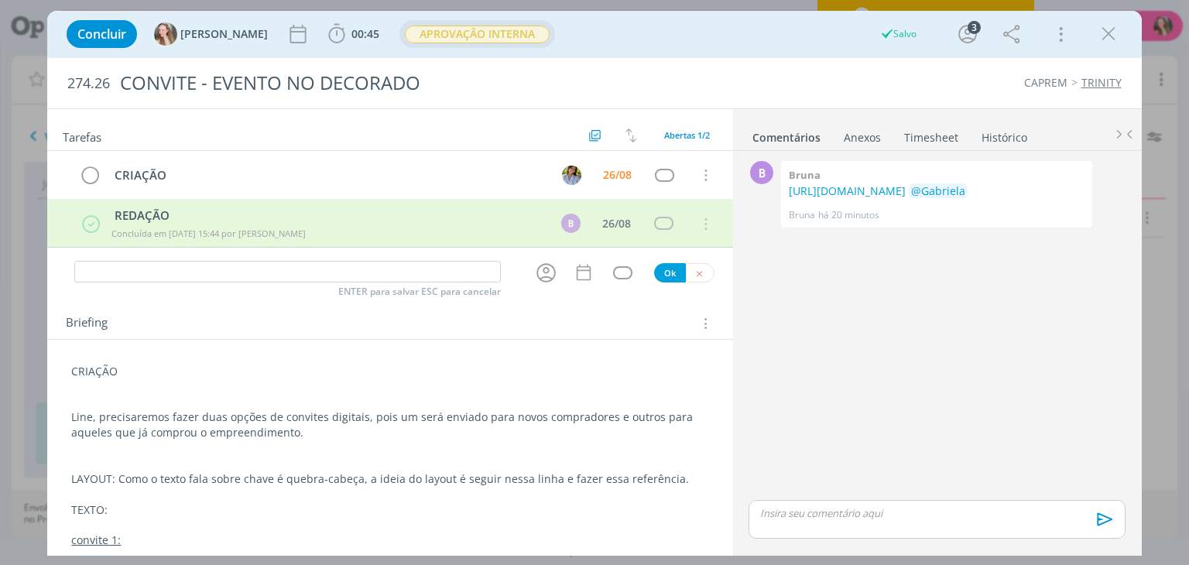
click at [424, 37] on span "APROVAÇÃO INTERNA" at bounding box center [477, 35] width 145 height 18
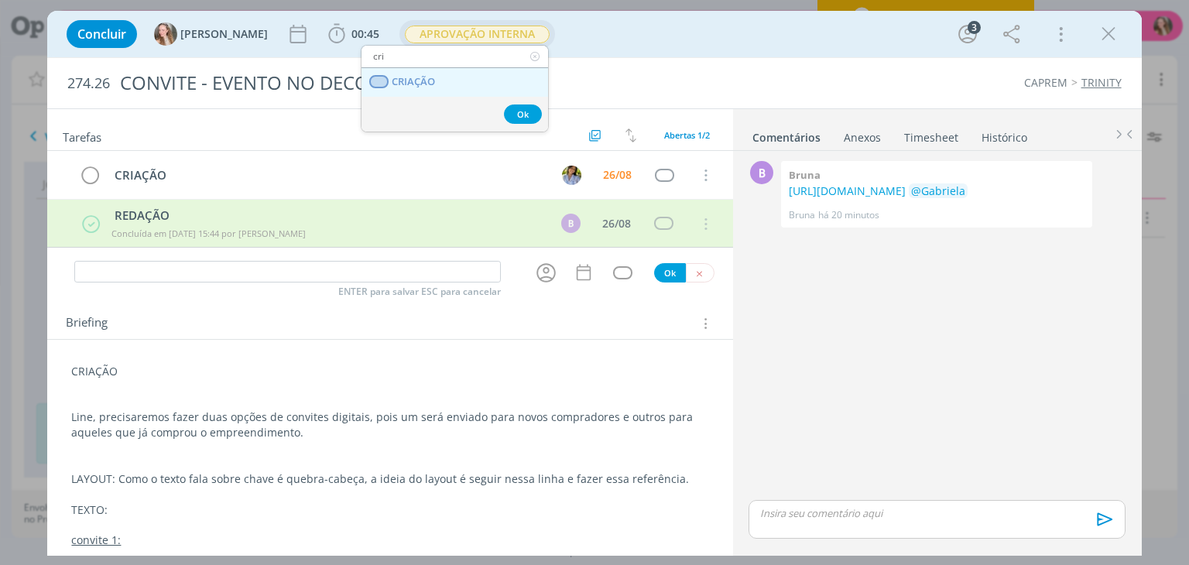
type input "cri"
click at [405, 84] on span "CRIAÇÃO" at bounding box center [414, 82] width 43 height 12
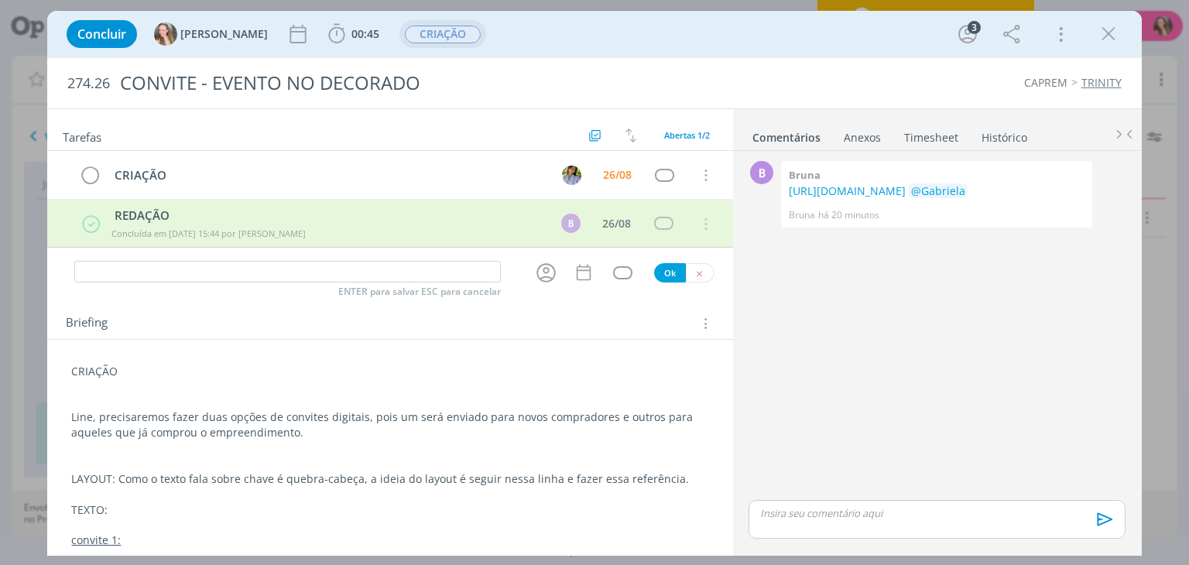
click at [297, 1] on div "Concluir [PERSON_NAME] 00:45 Iniciar Apontar Data * [DATE] Horas * 00:00 Tarefa…" at bounding box center [594, 282] width 1189 height 565
click at [1110, 30] on icon "dialog" at bounding box center [1108, 33] width 23 height 23
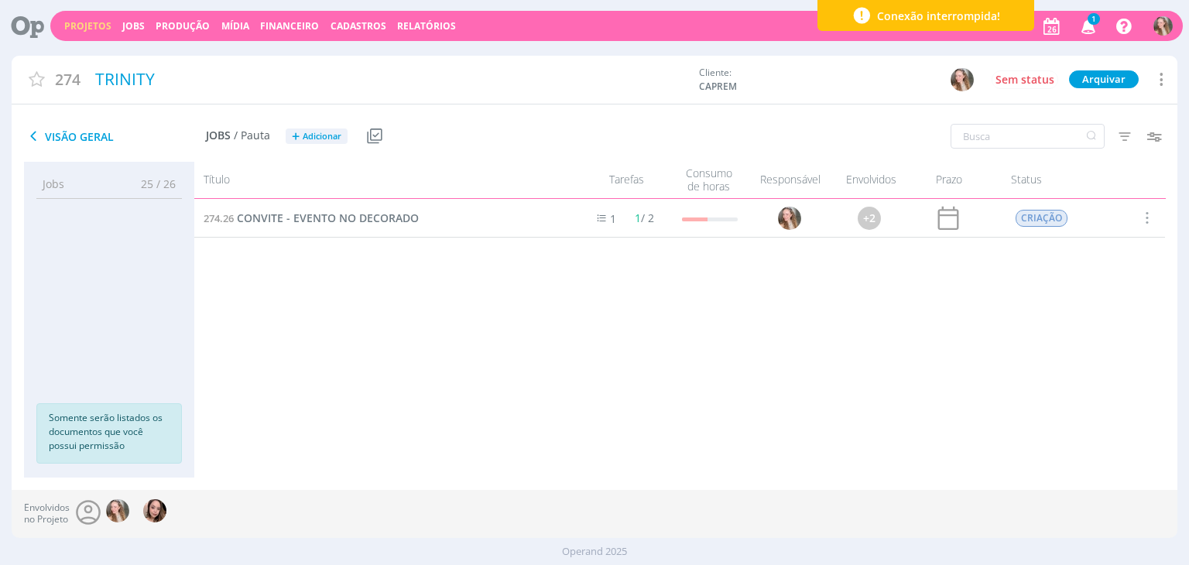
click at [99, 24] on link "Projetos" at bounding box center [87, 25] width 47 height 13
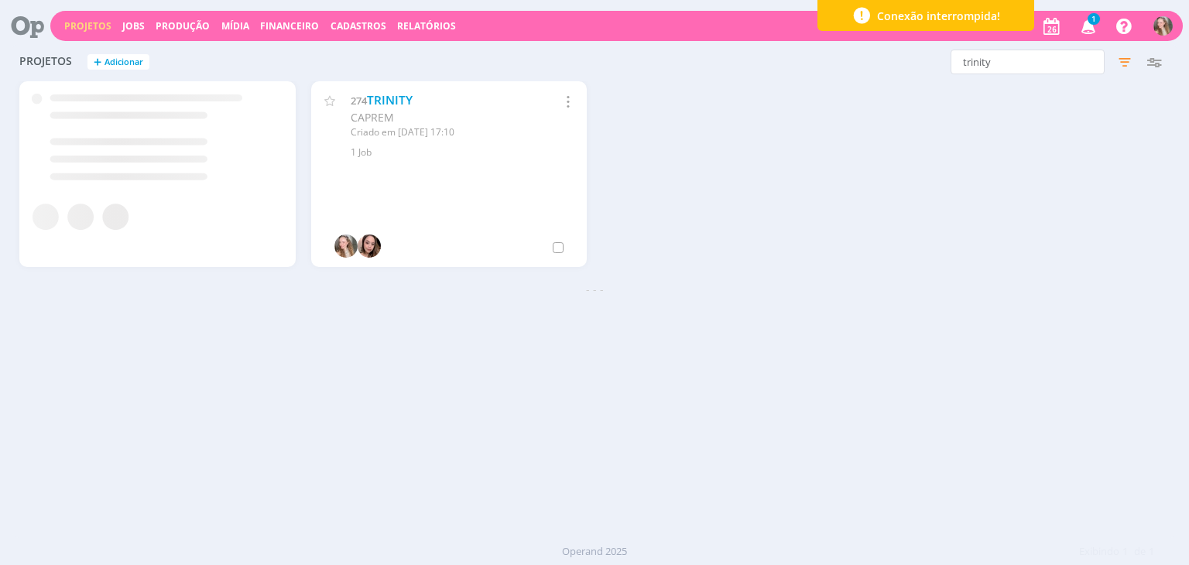
click at [1093, 31] on icon "button" at bounding box center [1088, 25] width 27 height 26
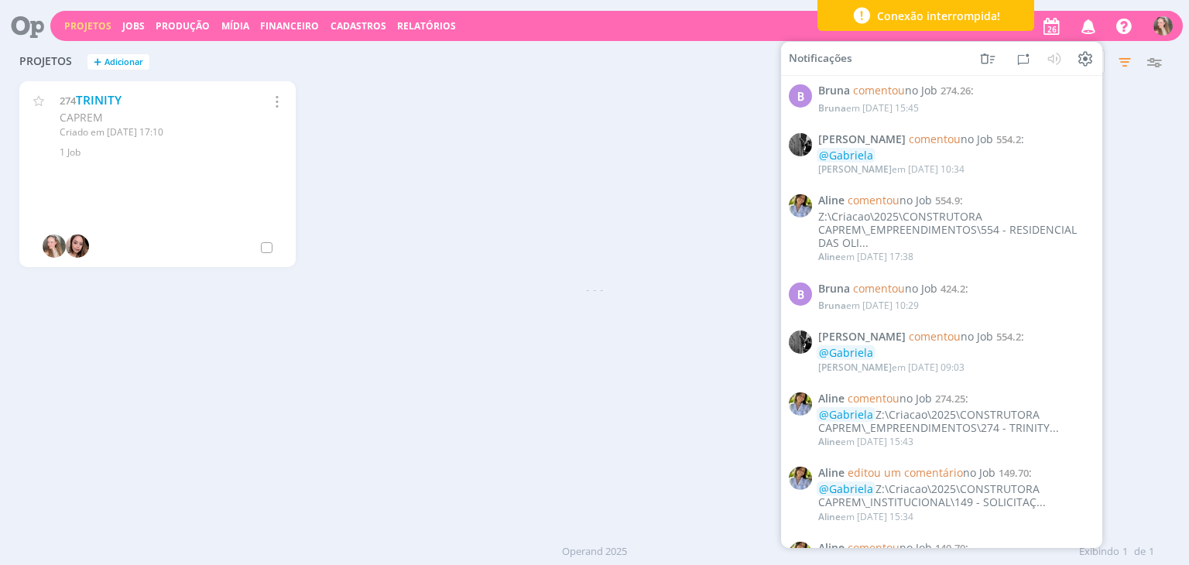
click at [708, 133] on div "274 TRINITY CAPREM Criado em [DATE] 17:10 Selecionar projeto [GEOGRAPHIC_DATA] …" at bounding box center [594, 181] width 1165 height 200
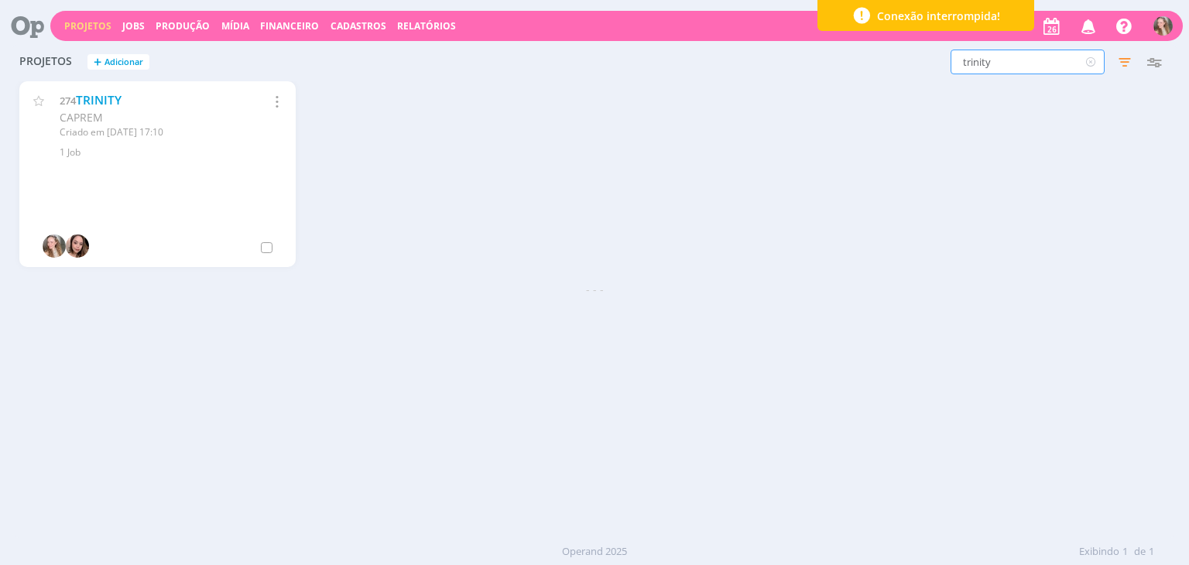
drag, startPoint x: 882, startPoint y: 59, endPoint x: 870, endPoint y: 59, distance: 11.6
click at [870, 59] on div "trinity Filtros Filtrar Limpar trinity Status Clientes 2 selecionados Data de c…" at bounding box center [958, 62] width 421 height 25
type input "oliveiras"
click at [115, 104] on link "RESIDENCIAL DAS OLIVEIRAS" at bounding box center [157, 100] width 163 height 16
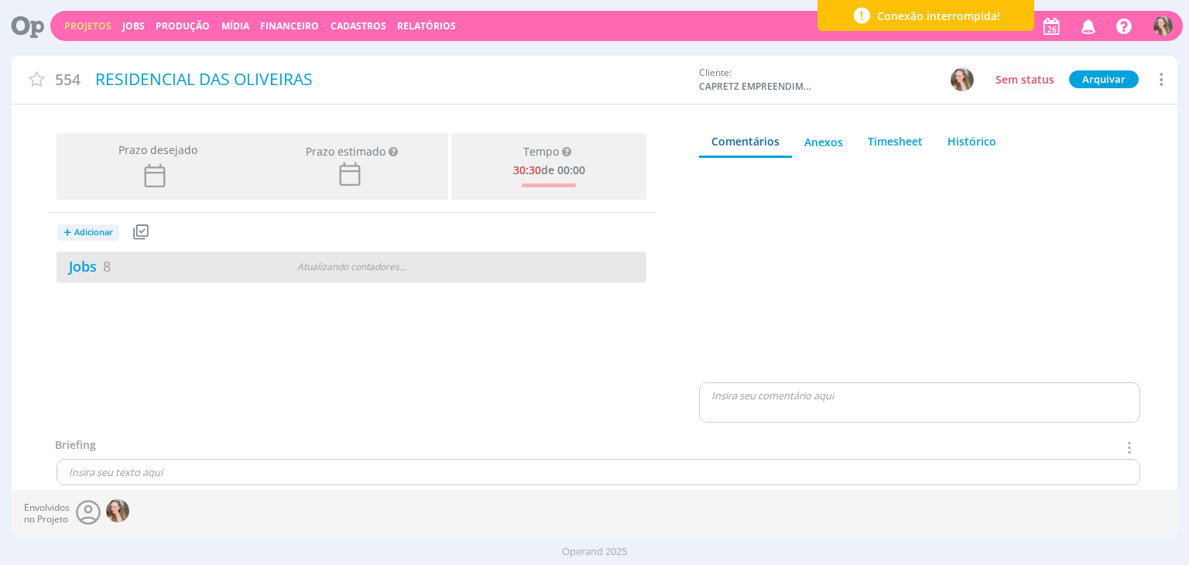
click at [156, 276] on div "Jobs 8" at bounding box center [157, 266] width 201 height 21
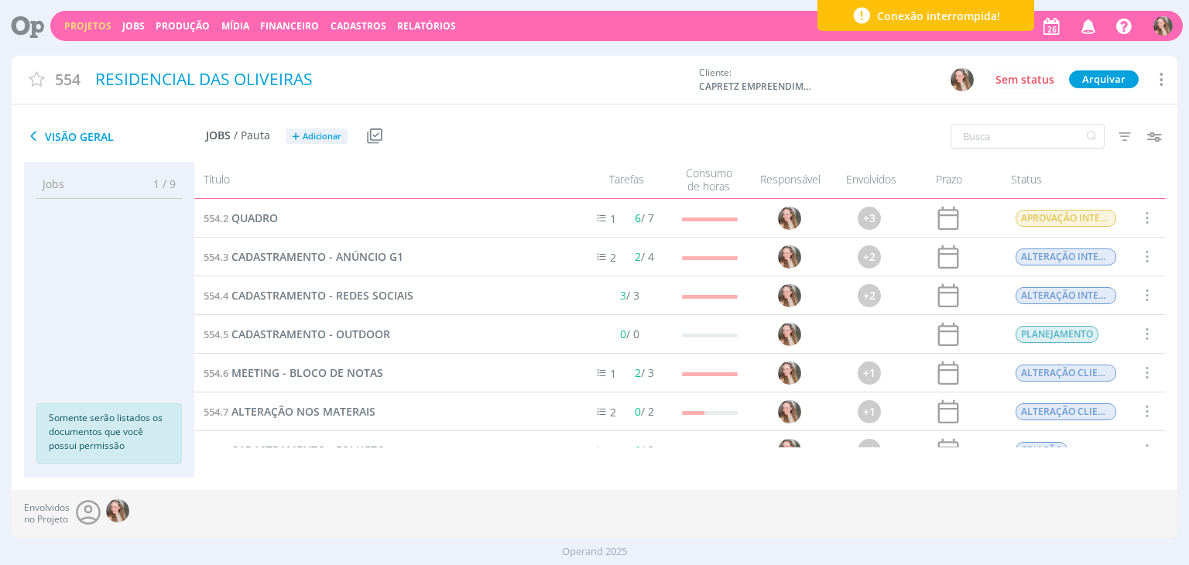
scroll to position [62, 0]
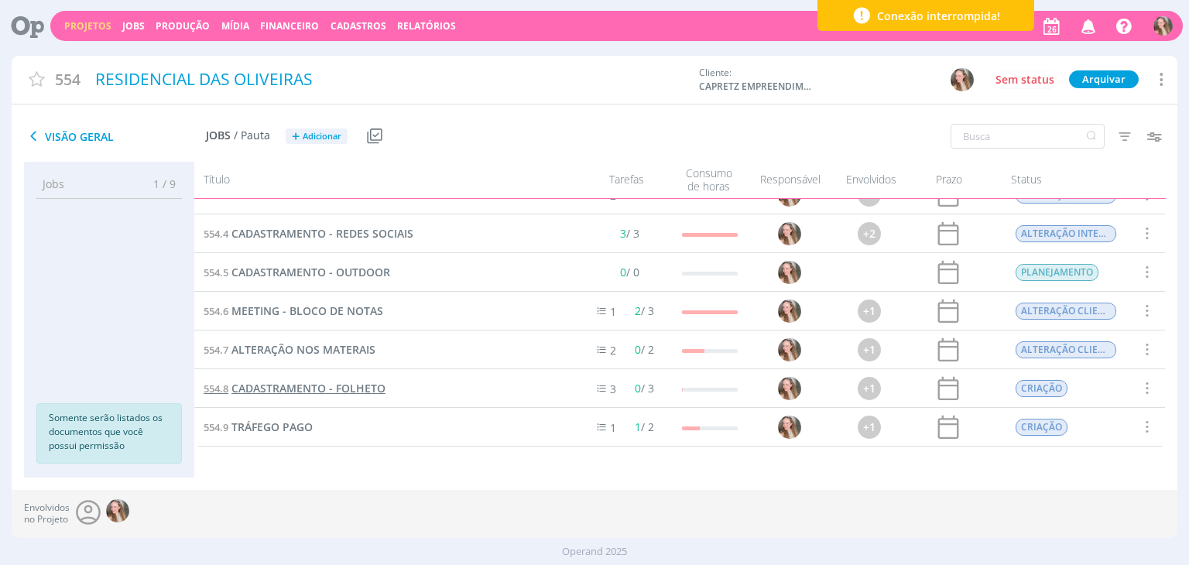
click at [306, 387] on span "CADASTRAMENTO - FOLHETO" at bounding box center [309, 388] width 154 height 15
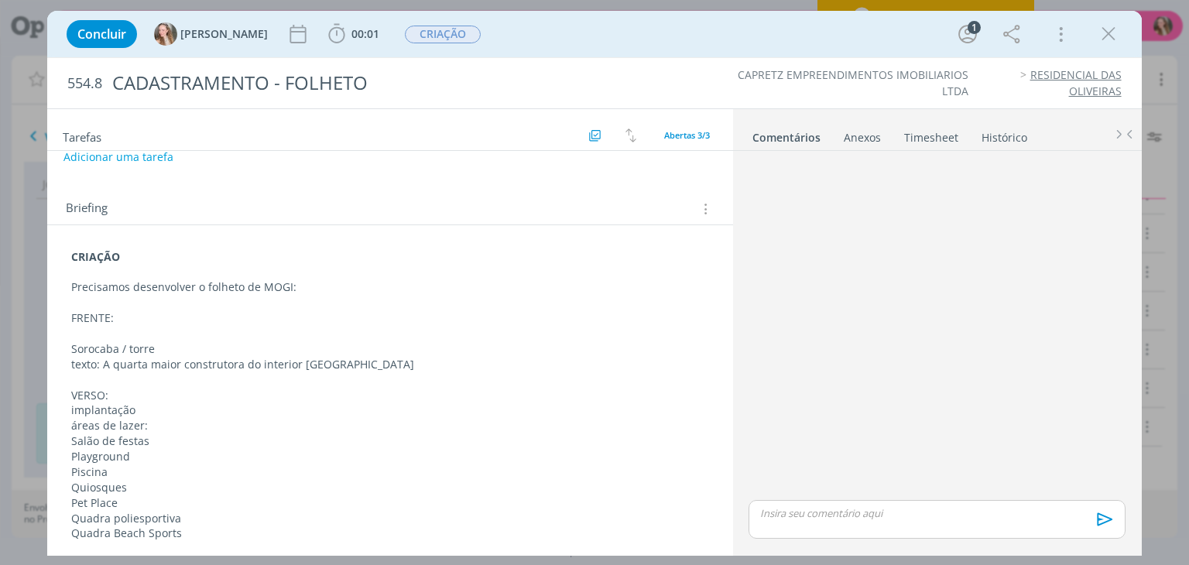
scroll to position [247, 0]
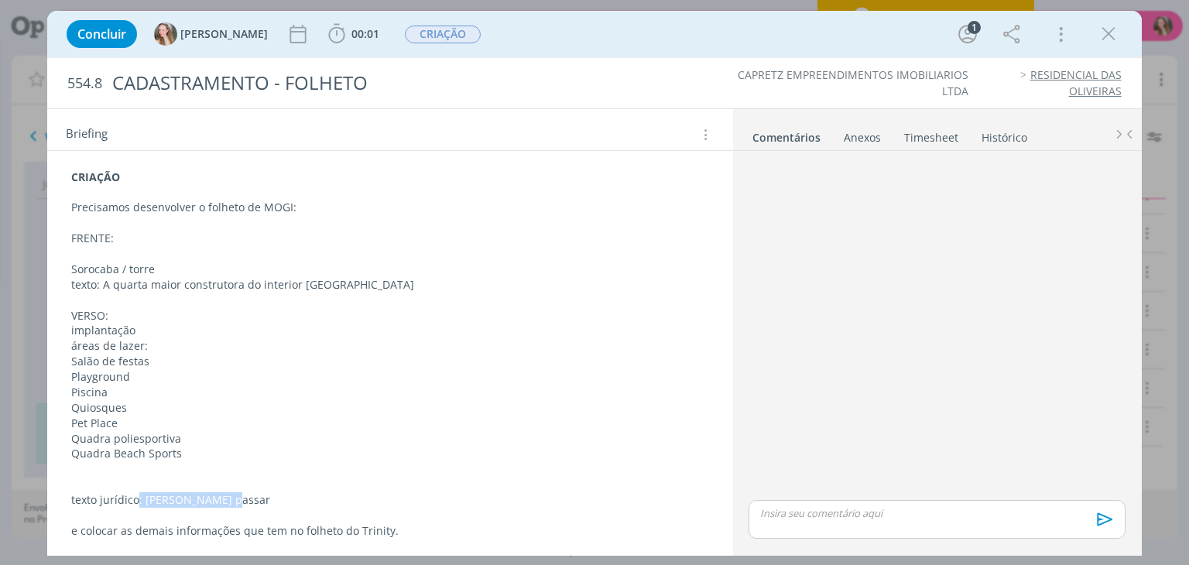
drag, startPoint x: 249, startPoint y: 499, endPoint x: 139, endPoint y: 499, distance: 110.7
click at [139, 499] on p "texto jurídico: [PERSON_NAME] passar" at bounding box center [389, 499] width 637 height 15
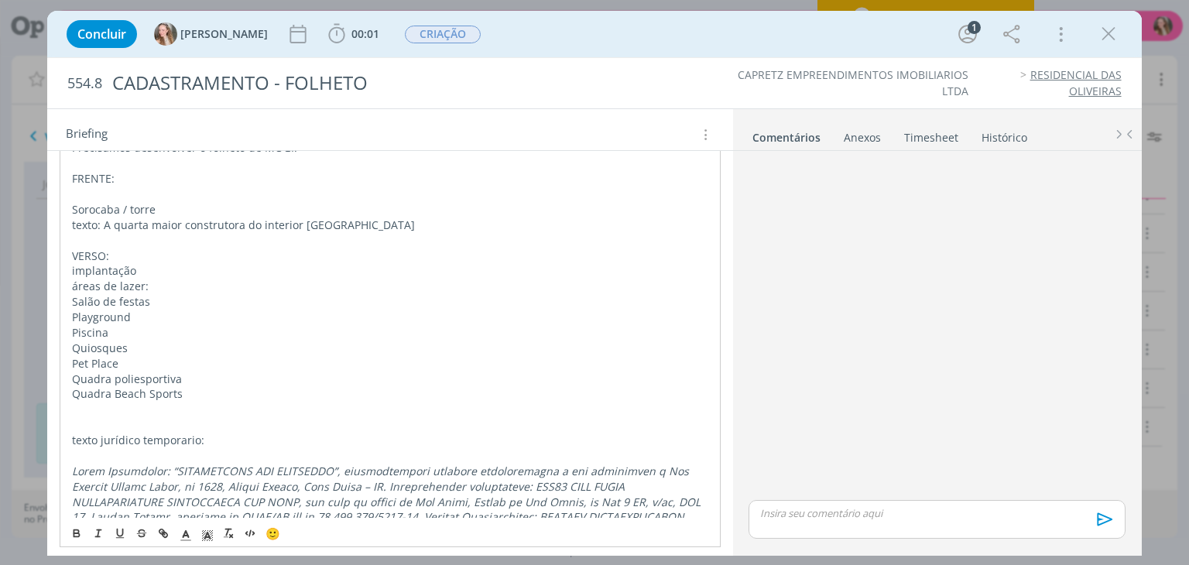
scroll to position [497, 0]
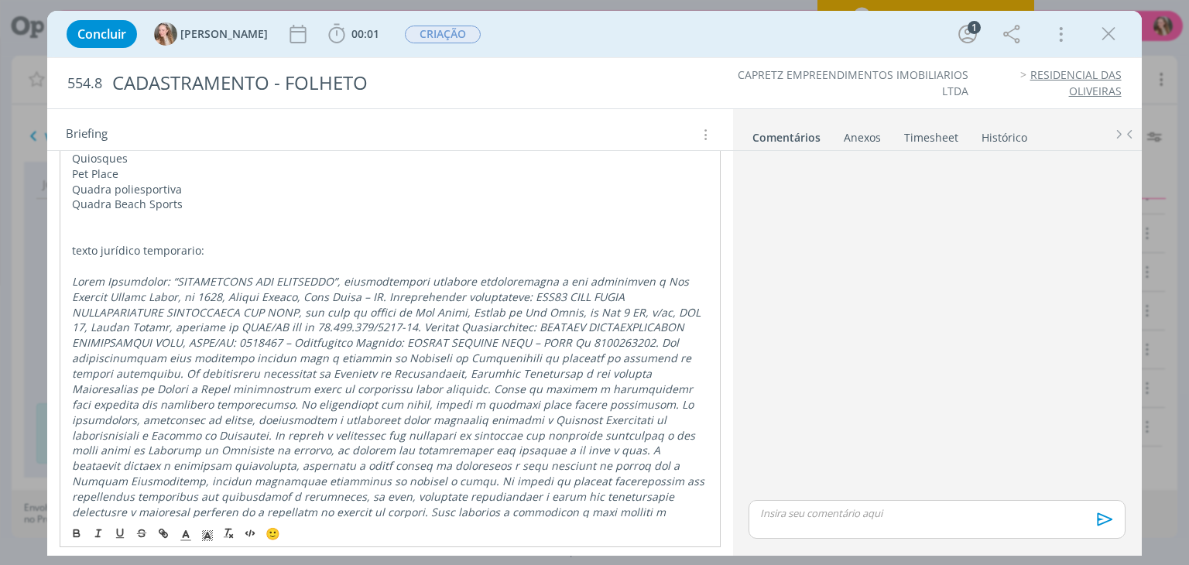
click at [153, 248] on p "texto jurídico temporario:" at bounding box center [390, 250] width 636 height 15
click at [239, 248] on p "texto jurídico temporário:" at bounding box center [390, 250] width 636 height 15
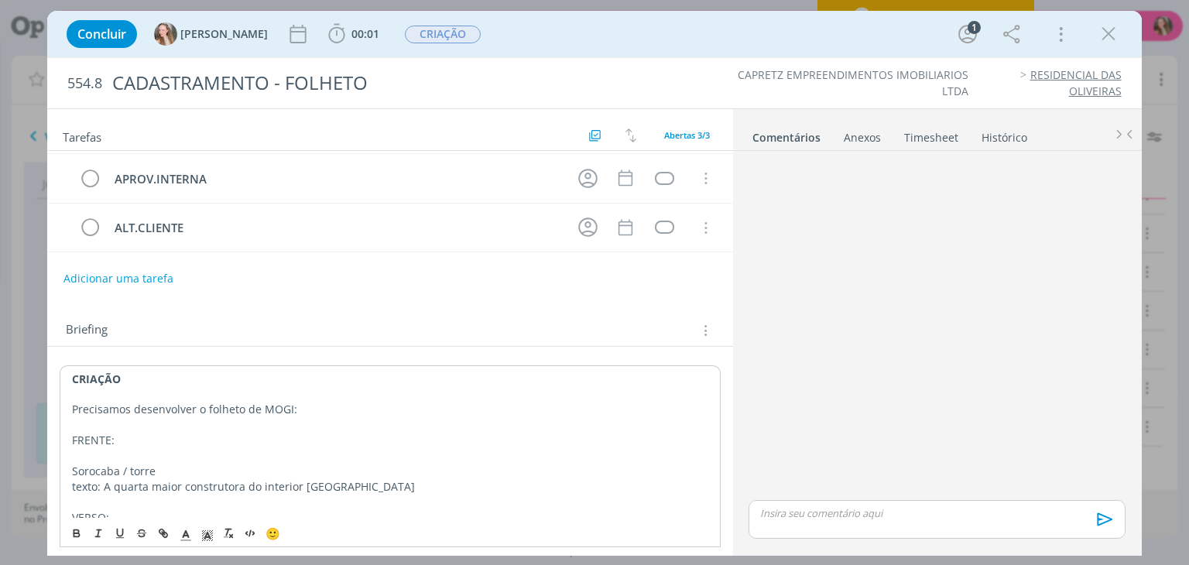
scroll to position [0, 0]
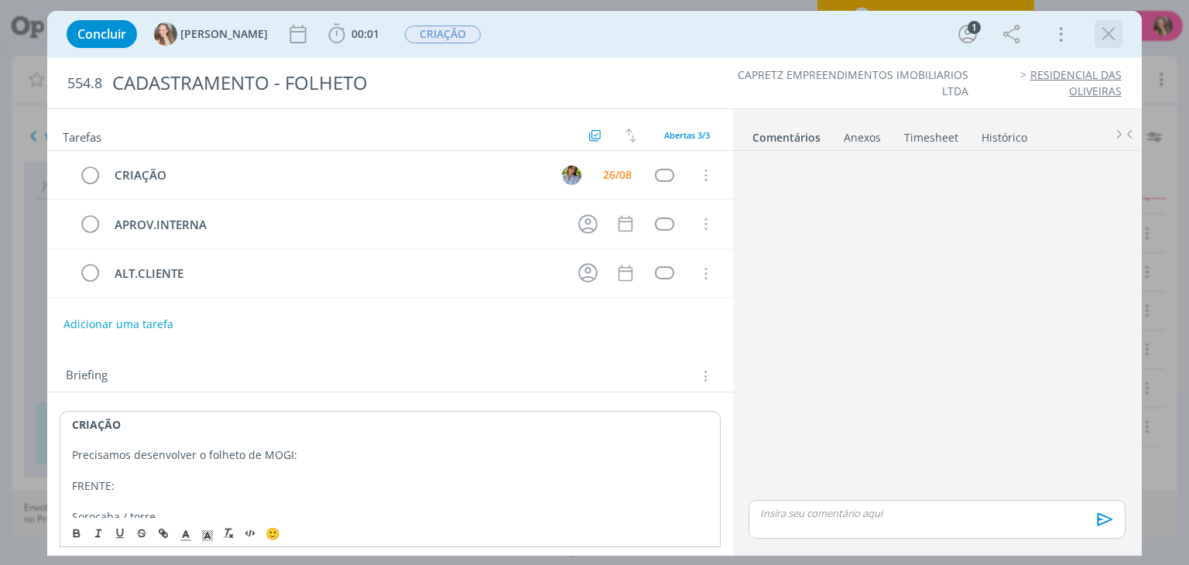
click at [1101, 36] on icon "dialog" at bounding box center [1108, 33] width 23 height 23
